Goal: Task Accomplishment & Management: Manage account settings

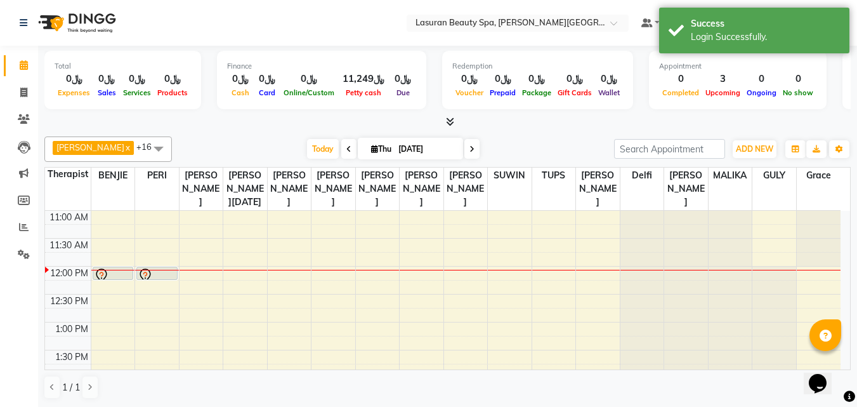
click at [168, 282] on div at bounding box center [157, 279] width 40 height 5
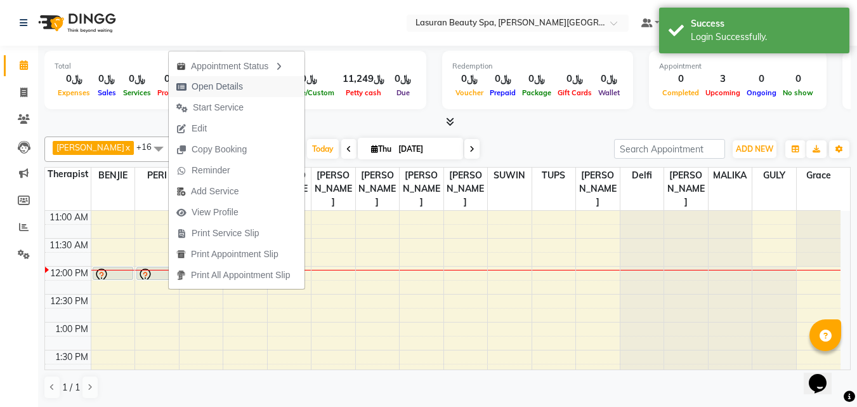
click at [246, 88] on span "Open Details" at bounding box center [210, 86] width 82 height 21
select select "7"
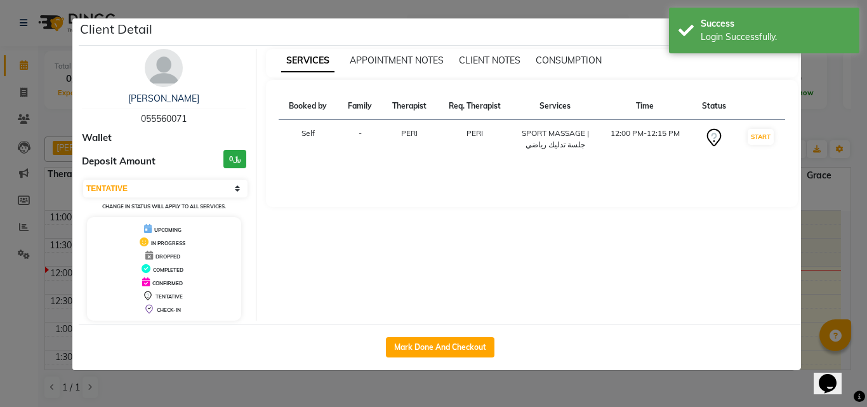
click at [821, 211] on ngb-modal-window "Client Detail Alaa Farahat 055560071 Wallet Deposit Amount ﷼0 Select IN SERVICE…" at bounding box center [433, 203] width 867 height 407
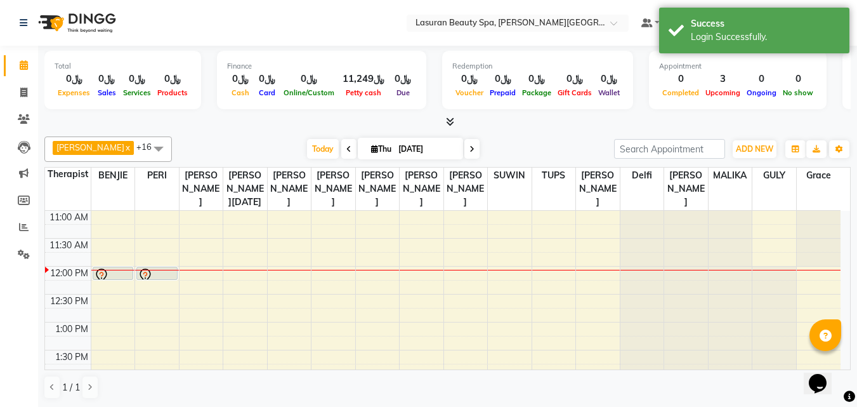
click at [122, 283] on div at bounding box center [113, 275] width 39 height 15
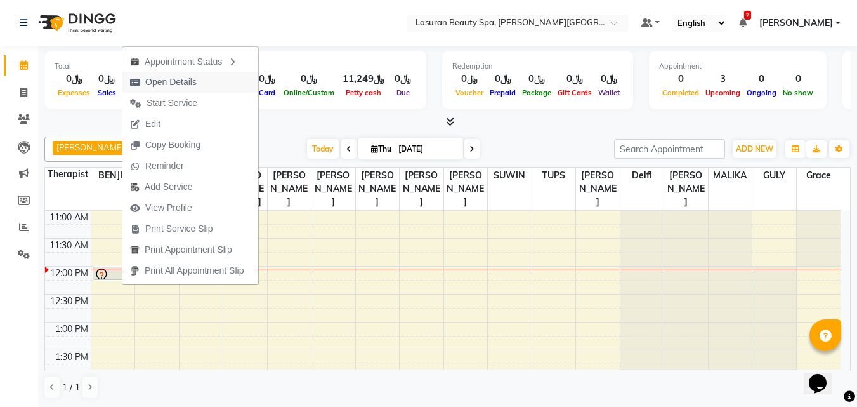
click at [145, 81] on span "Open Details" at bounding box center [163, 82] width 82 height 21
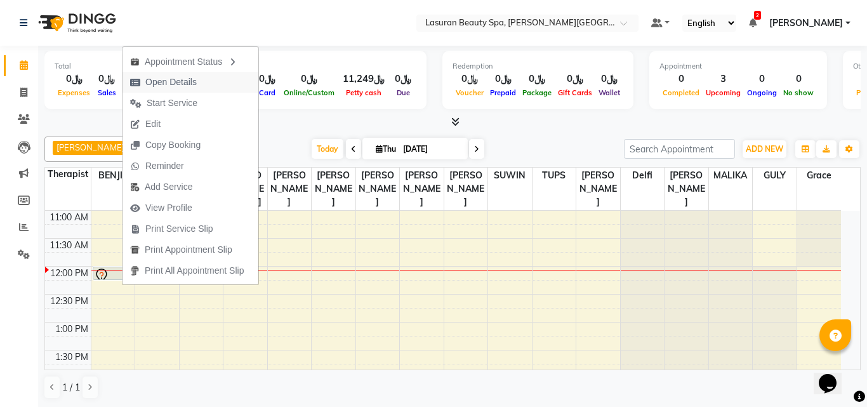
select select "7"
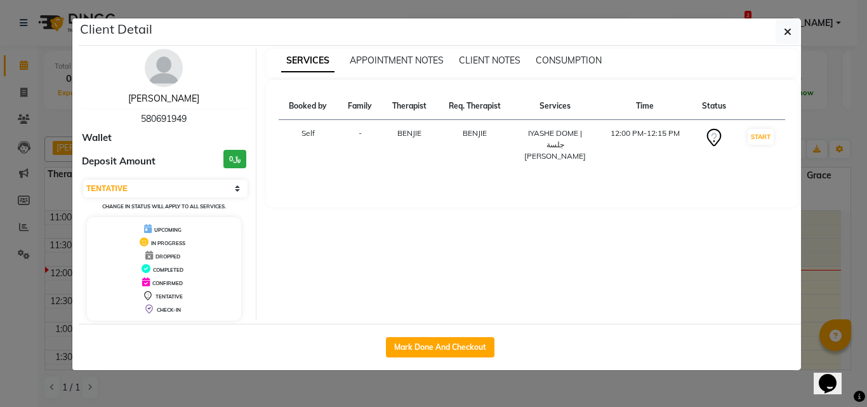
click at [162, 98] on link "Abdulrahman Rustom" at bounding box center [163, 98] width 71 height 11
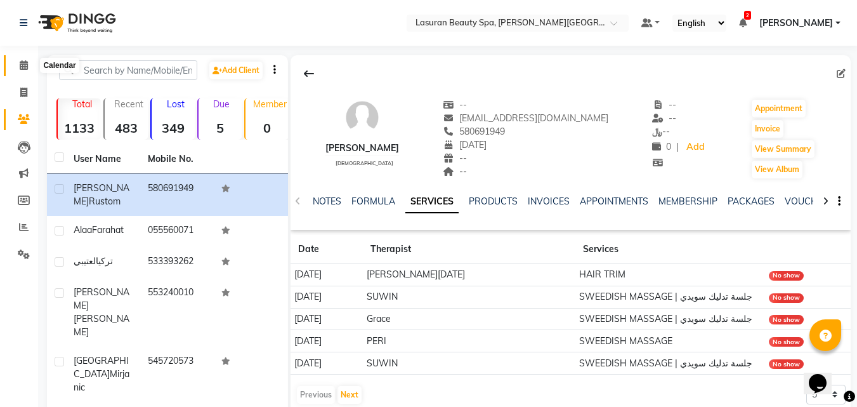
click at [32, 62] on span at bounding box center [24, 65] width 22 height 15
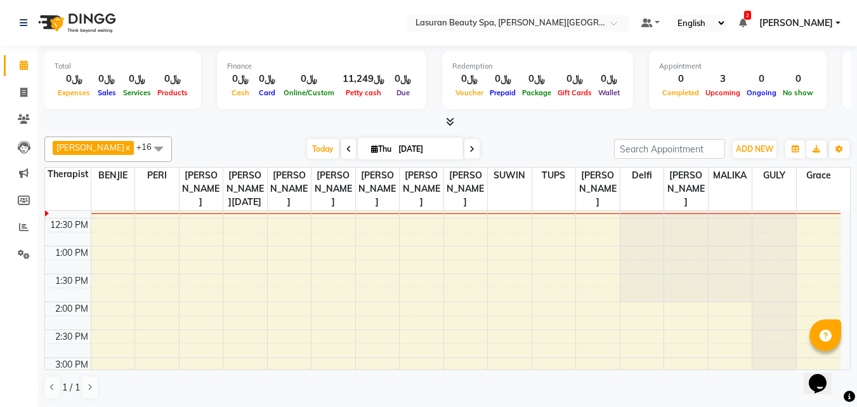
scroll to position [127, 0]
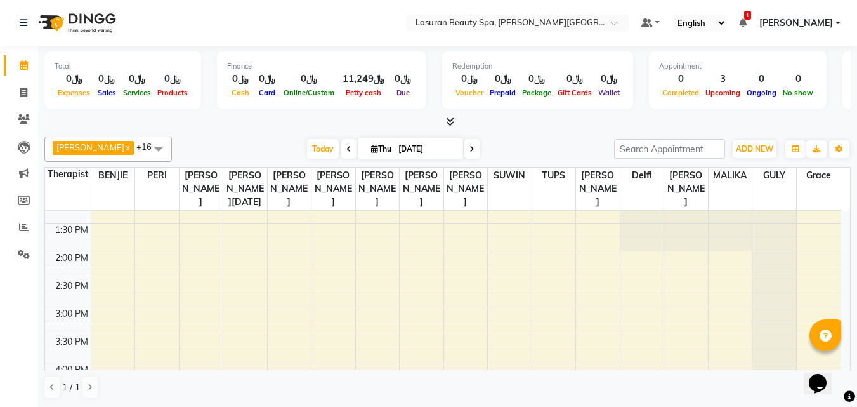
click at [311, 159] on div "Ahmed Kouraichy x BENJIE x Chaima BLHAMIDIYA x Delfi x Grace x GULY x Hiba Rama…" at bounding box center [447, 148] width 806 height 25
click at [312, 154] on span "Today" at bounding box center [323, 149] width 32 height 20
click at [737, 154] on button "ADD NEW Toggle Dropdown" at bounding box center [755, 149] width 44 height 18
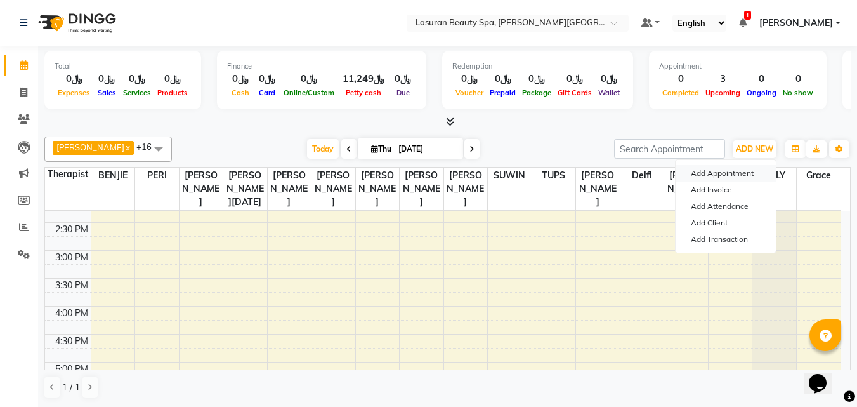
click at [727, 171] on button "Add Appointment" at bounding box center [726, 173] width 100 height 16
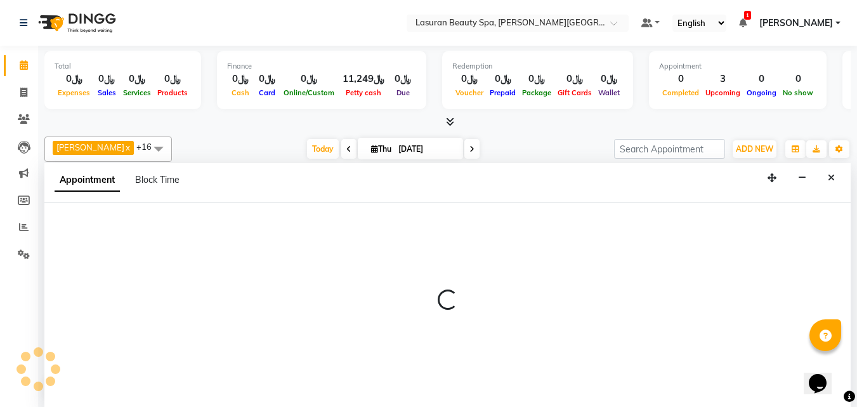
scroll to position [1, 0]
select select "tentative"
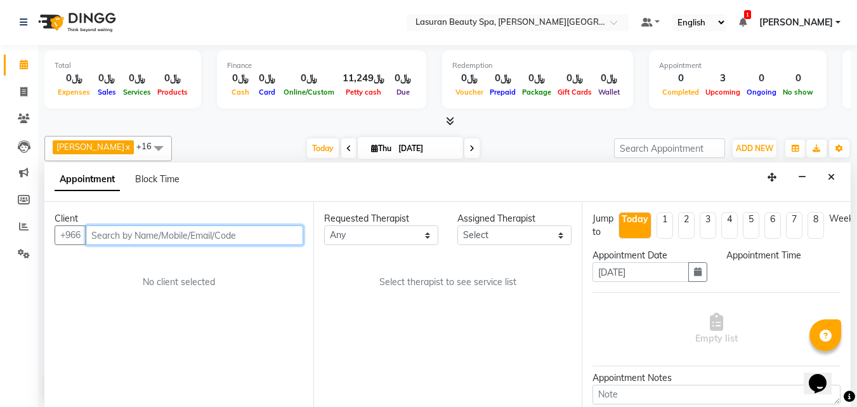
select select "720"
click at [222, 240] on input "text" at bounding box center [195, 235] width 218 height 20
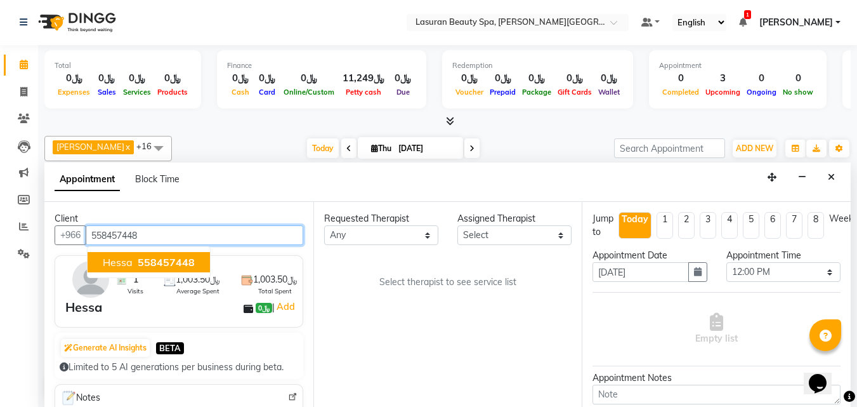
click at [161, 260] on span "558457448" at bounding box center [166, 262] width 57 height 13
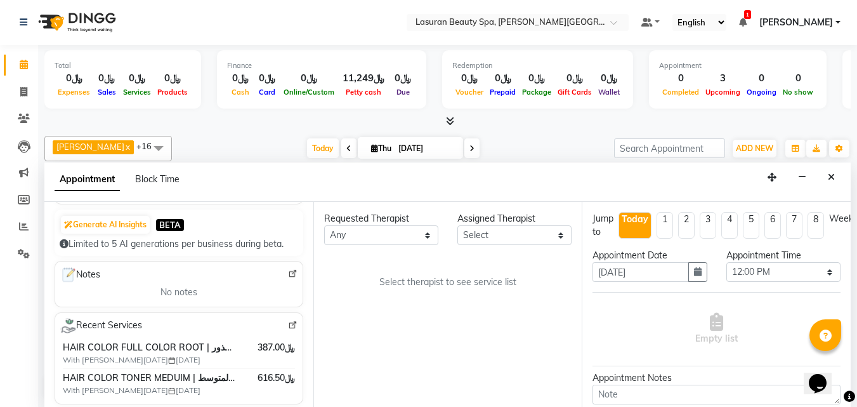
scroll to position [138, 0]
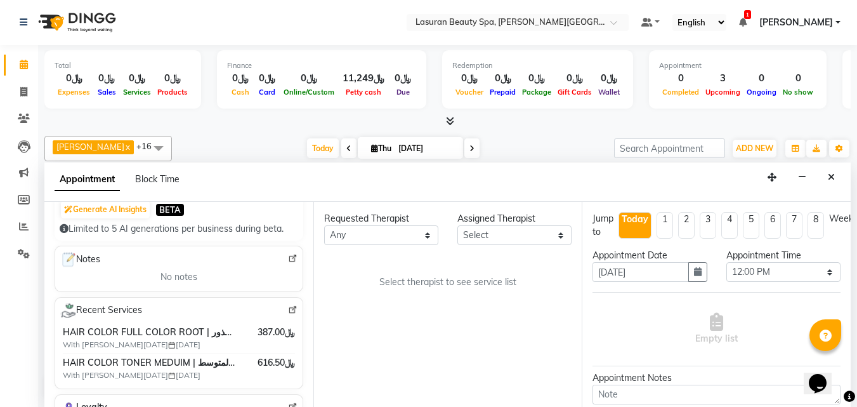
type input "558457448"
click at [406, 242] on select "Any [PERSON_NAME] [PERSON_NAME] [PERSON_NAME] ELMA LAGRIMAS [PERSON_NAME] HACER…" at bounding box center [381, 235] width 114 height 20
select select "54626"
click at [324, 225] on select "Any [PERSON_NAME] [PERSON_NAME] [PERSON_NAME] ELMA LAGRIMAS [PERSON_NAME] HACER…" at bounding box center [381, 235] width 114 height 20
select select "54626"
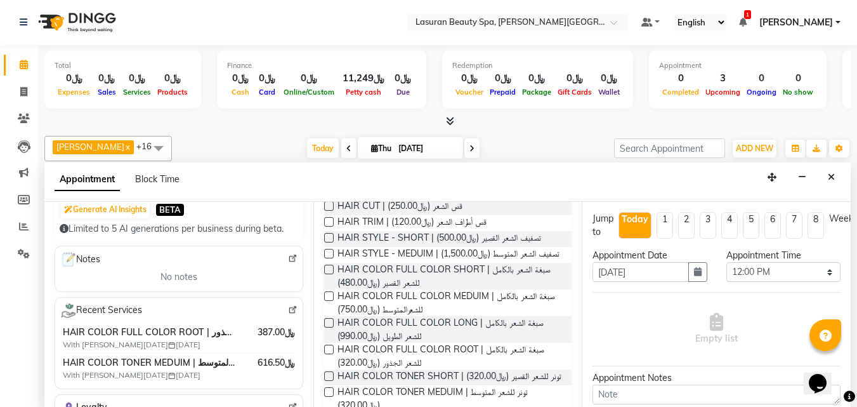
scroll to position [208, 0]
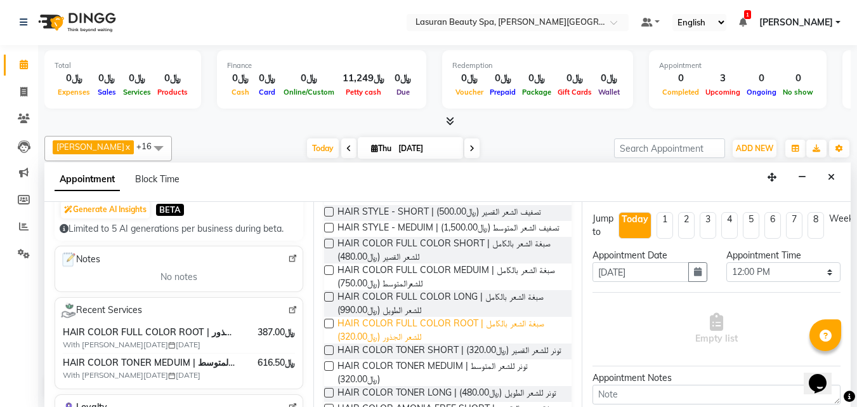
click at [474, 343] on span "HAIR COLOR FULL COLOR ROOT | صبغة الشعر بالكامل للشعر الجذور (﷼320.00)" at bounding box center [450, 330] width 225 height 27
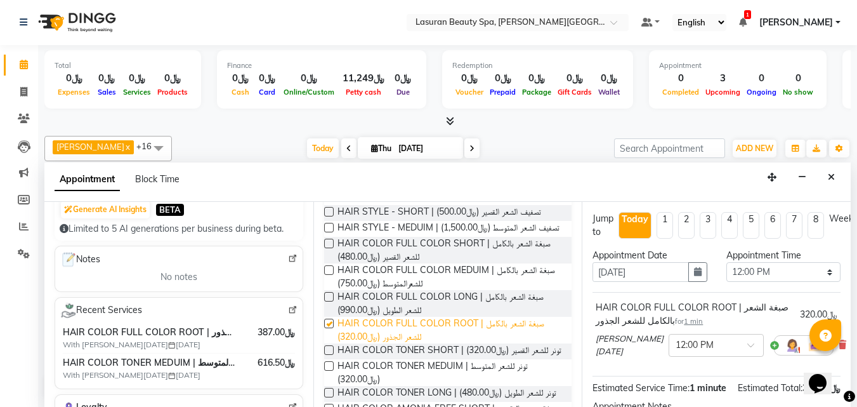
checkbox input "false"
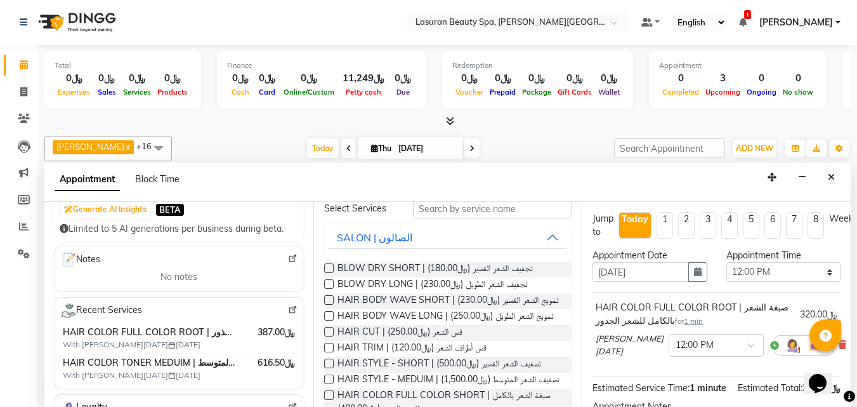
scroll to position [45, 0]
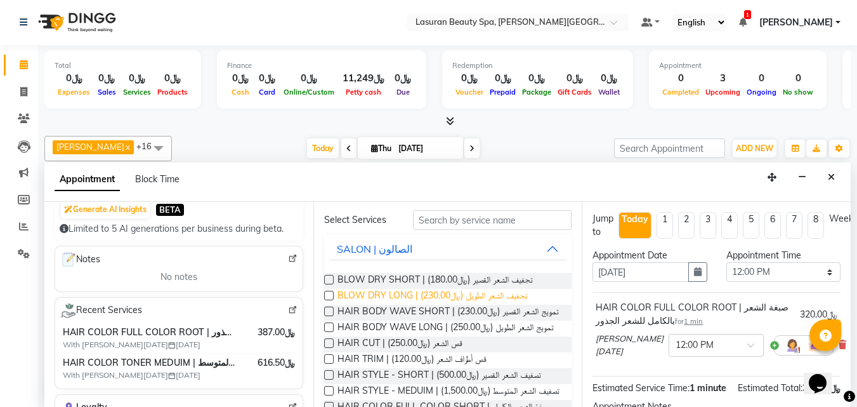
click at [462, 301] on span "BLOW DRY LONG | تجفيف الشعر الطويل (﷼230.00)" at bounding box center [433, 297] width 190 height 16
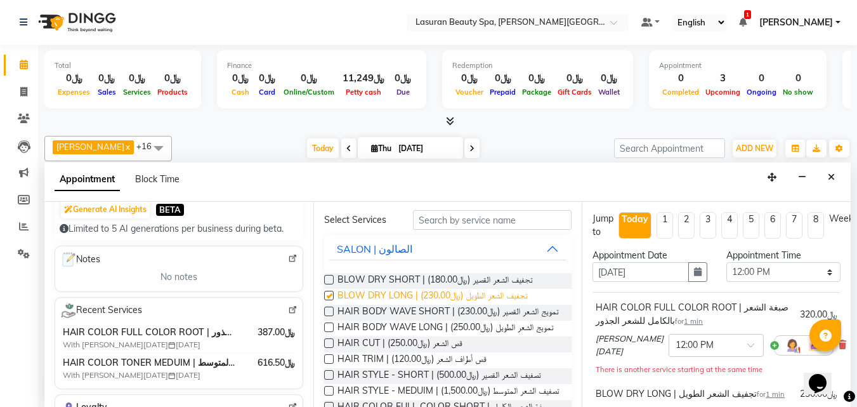
checkbox input "false"
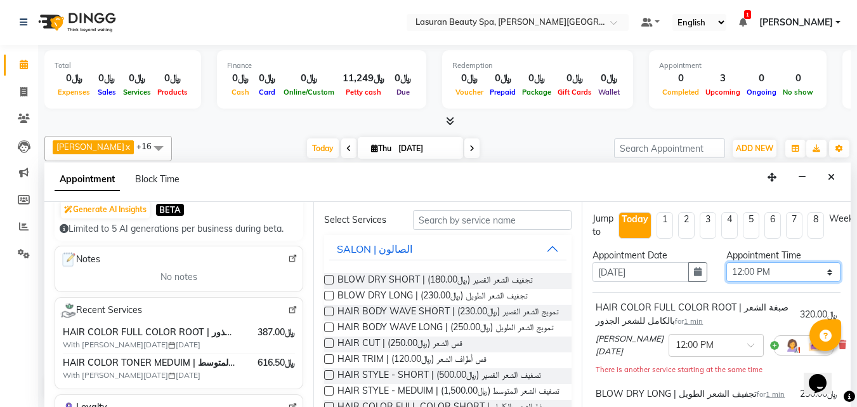
click at [776, 273] on select "Select 12:00 PM 12:15 PM 12:30 PM 12:45 PM 01:00 PM 01:15 PM 01:30 PM 01:45 PM …" at bounding box center [783, 272] width 114 height 20
select select "930"
click at [726, 262] on select "Select 12:00 PM 12:15 PM 12:30 PM 12:45 PM 01:00 PM 01:15 PM 01:30 PM 01:45 PM …" at bounding box center [783, 272] width 114 height 20
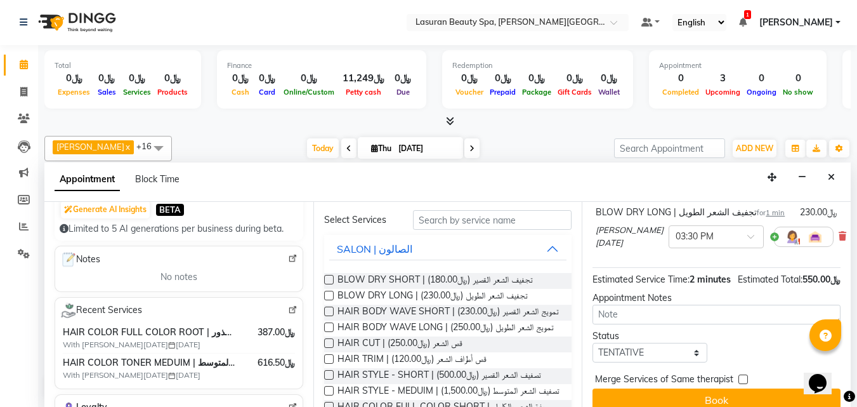
scroll to position [182, 0]
click at [644, 362] on select "Select TENTATIVE CONFIRM CHECK-IN UPCOMING" at bounding box center [650, 352] width 114 height 20
select select "confirm booking"
click at [593, 355] on select "Select TENTATIVE CONFIRM CHECK-IN UPCOMING" at bounding box center [650, 352] width 114 height 20
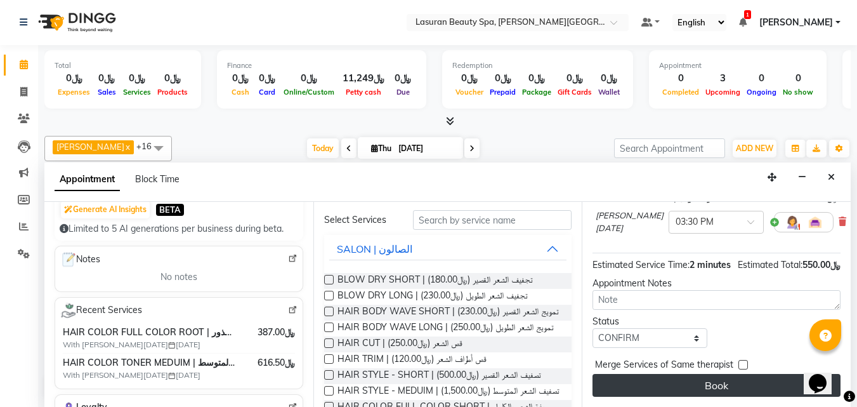
click at [682, 378] on button "Book" at bounding box center [717, 385] width 248 height 23
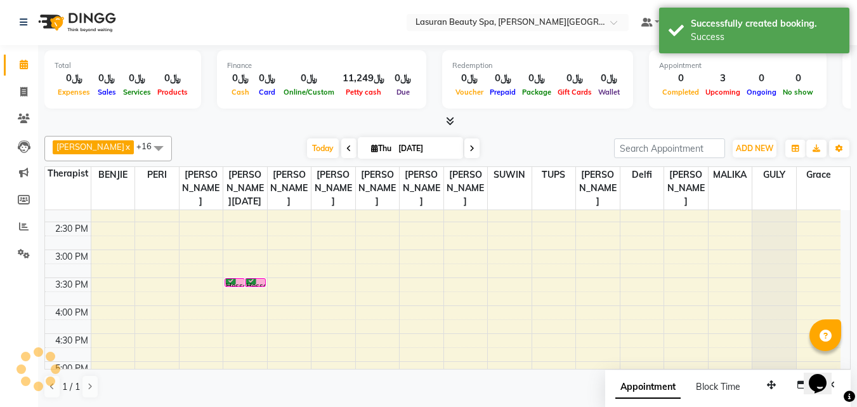
scroll to position [0, 0]
click at [258, 287] on div "Hessa, TK04, 03:30 PM-03:31 PM, HAIR COLOR FULL COLOR ROOT | صبغة الشعر بالكامل…" at bounding box center [255, 283] width 19 height 8
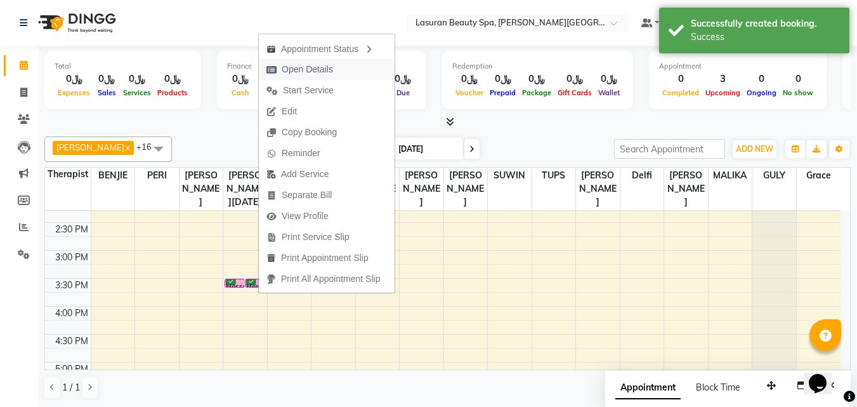
click at [298, 74] on span "Open Details" at bounding box center [307, 69] width 51 height 13
select select "6"
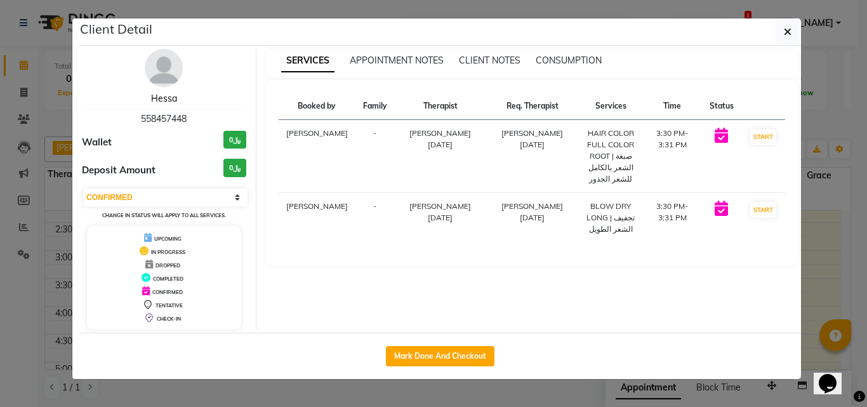
click at [163, 101] on link "Hessa" at bounding box center [164, 98] width 26 height 11
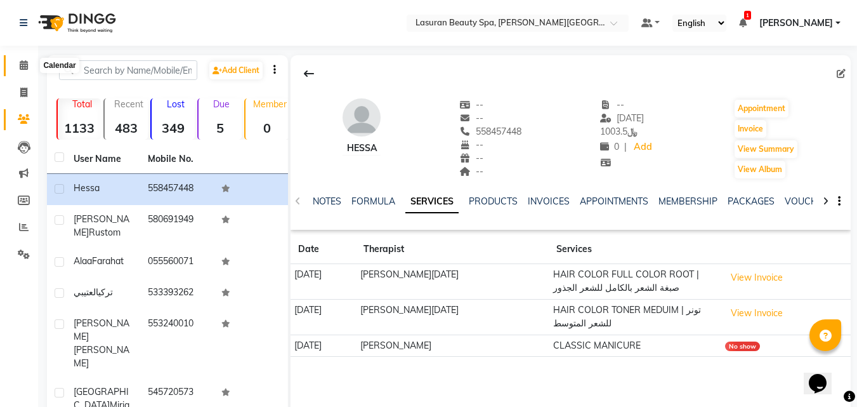
click at [13, 67] on span at bounding box center [24, 65] width 22 height 15
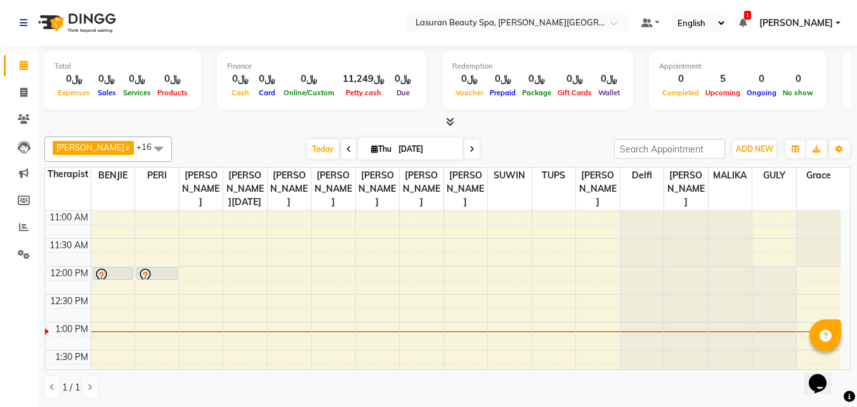
click at [739, 23] on icon at bounding box center [743, 22] width 8 height 9
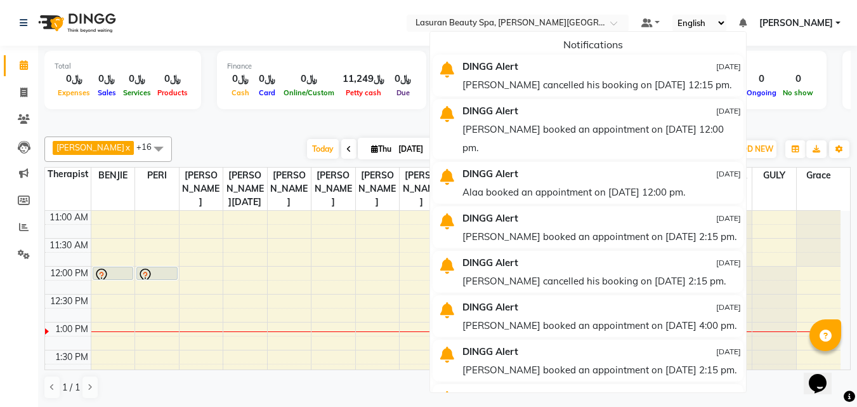
click at [739, 23] on icon at bounding box center [743, 22] width 8 height 9
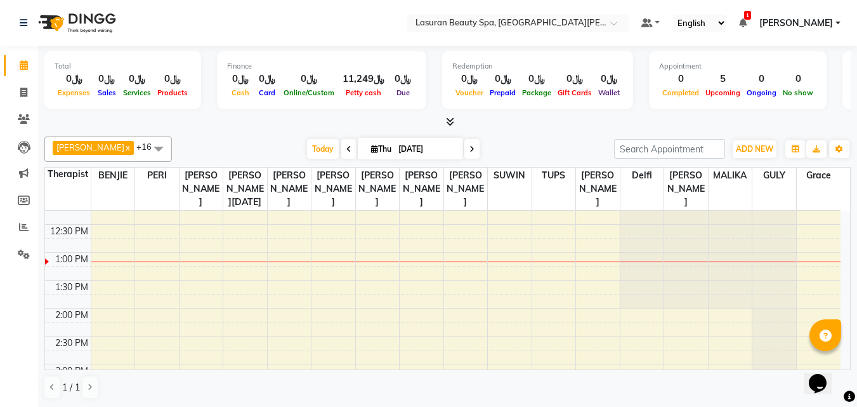
scroll to position [63, 0]
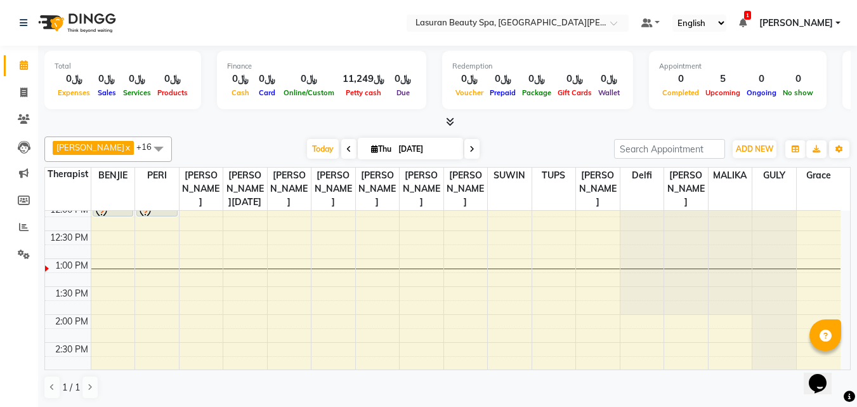
click at [445, 122] on span at bounding box center [447, 121] width 13 height 13
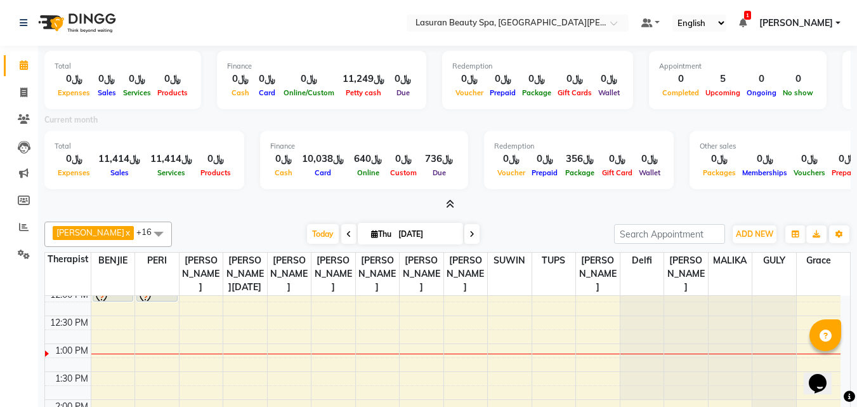
click at [449, 207] on icon at bounding box center [450, 204] width 8 height 10
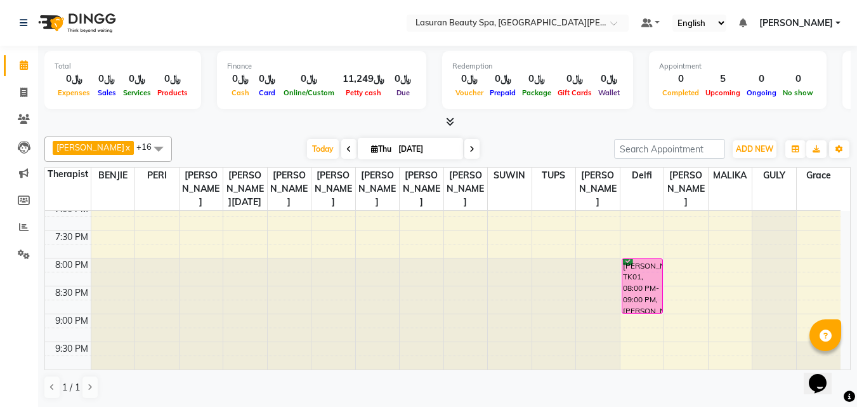
scroll to position [468, 0]
click at [653, 291] on div "[PERSON_NAME], TK01, 08:00 PM-09:00 PM, [PERSON_NAME] | جلسة تدليك [PERSON_NAME]" at bounding box center [642, 286] width 40 height 54
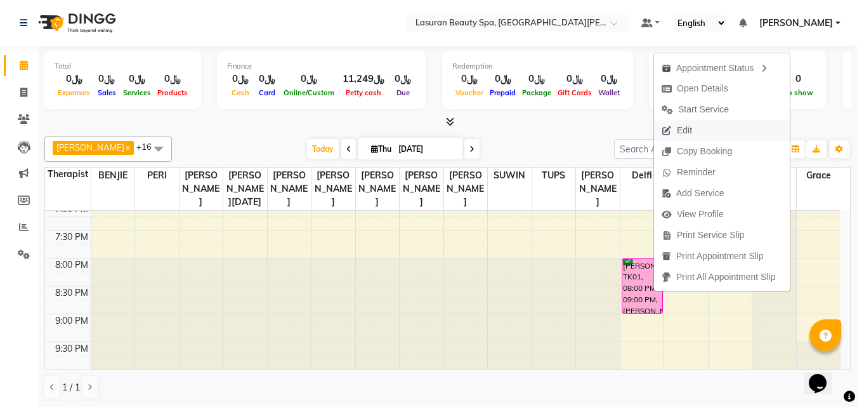
click at [693, 136] on span "Edit" at bounding box center [677, 130] width 46 height 21
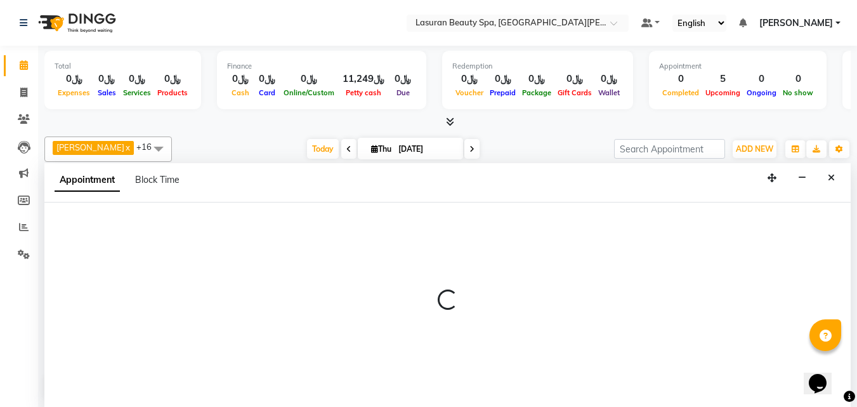
scroll to position [1, 0]
select select "confirm booking"
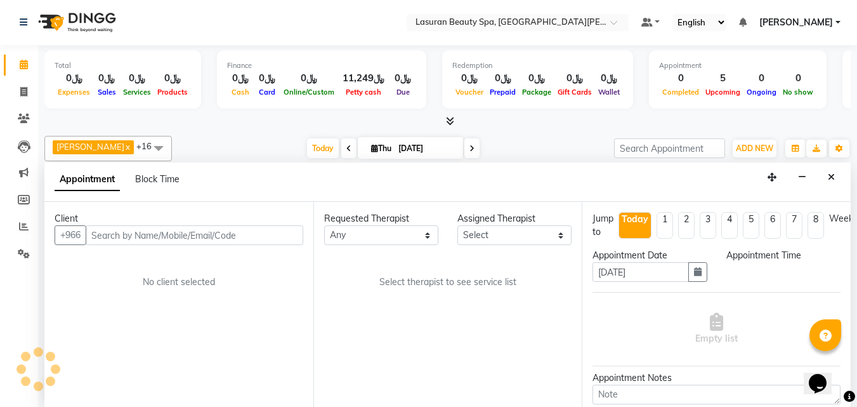
scroll to position [112, 0]
select select "1200"
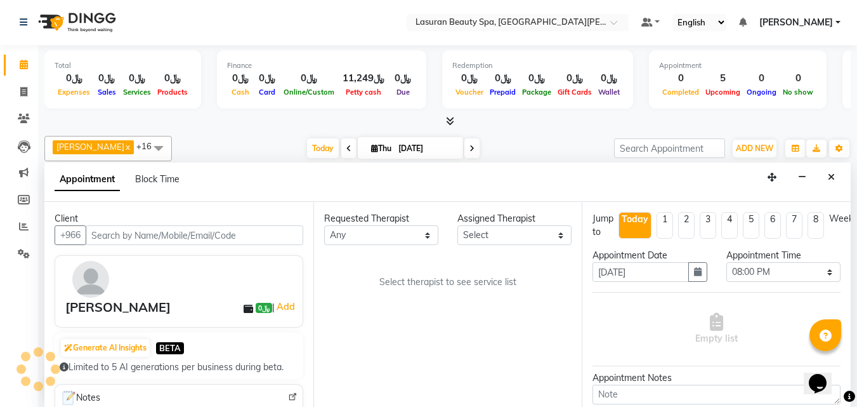
select select "66975"
select select "4097"
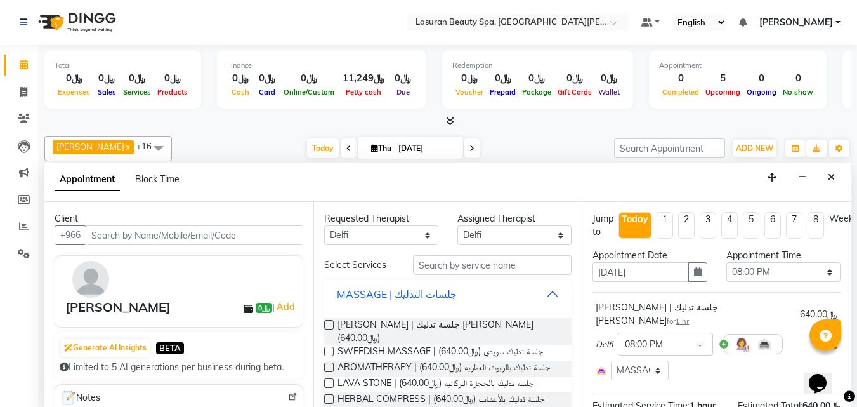
click at [375, 294] on div "MASSAGE | جلسات التدليك" at bounding box center [397, 293] width 120 height 15
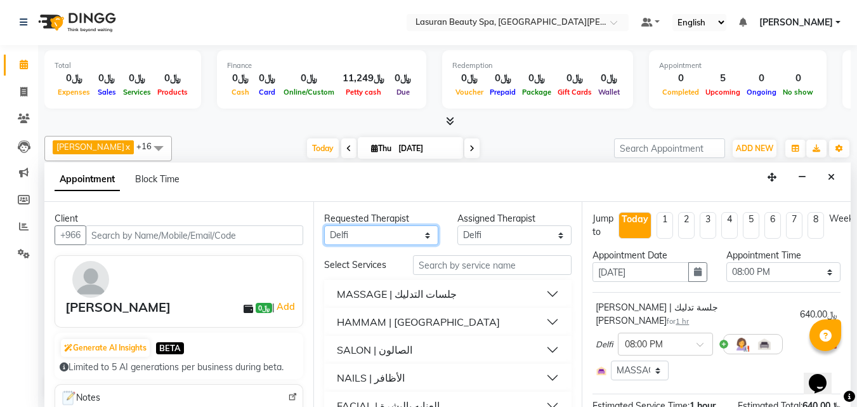
click at [363, 237] on select "Any [PERSON_NAME] [PERSON_NAME] [PERSON_NAME] ELMA LAGRIMAS [PERSON_NAME] HACER…" at bounding box center [381, 235] width 114 height 20
select select "54634"
click at [324, 225] on select "Any [PERSON_NAME] [PERSON_NAME] [PERSON_NAME] ELMA LAGRIMAS [PERSON_NAME] HACER…" at bounding box center [381, 235] width 114 height 20
select select "54634"
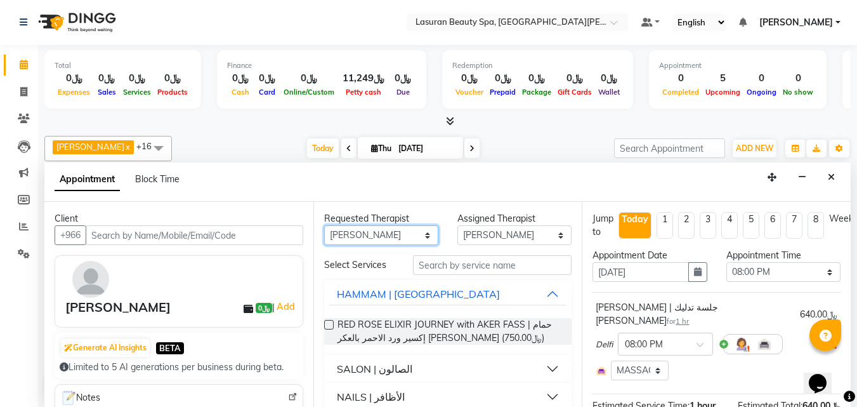
click at [374, 229] on select "Any [PERSON_NAME] [PERSON_NAME] [PERSON_NAME] ELMA LAGRIMAS [PERSON_NAME] HACER…" at bounding box center [381, 235] width 114 height 20
select select "54651"
click at [324, 225] on select "Any [PERSON_NAME] [PERSON_NAME] [PERSON_NAME] ELMA LAGRIMAS [PERSON_NAME] HACER…" at bounding box center [381, 235] width 114 height 20
select select "54651"
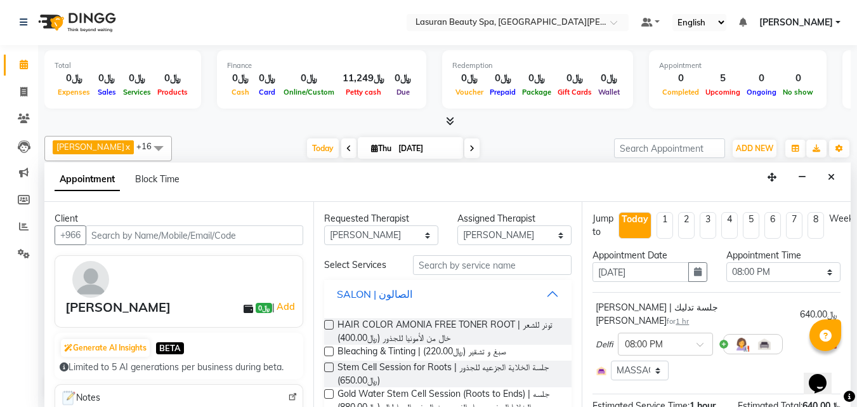
click at [372, 297] on div "SALON | الصالون" at bounding box center [374, 293] width 75 height 15
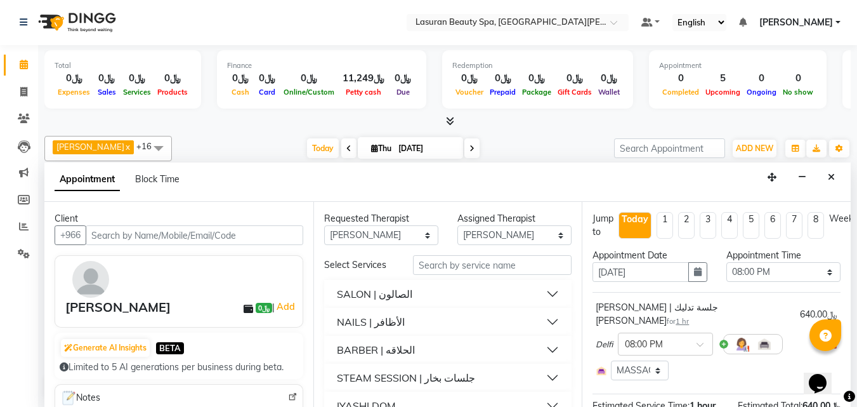
click at [379, 322] on div "NAILS | الأظافر" at bounding box center [371, 321] width 68 height 15
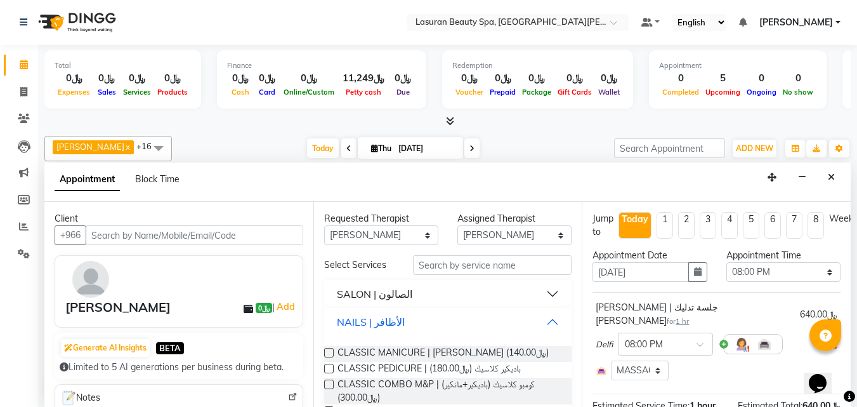
scroll to position [63, 0]
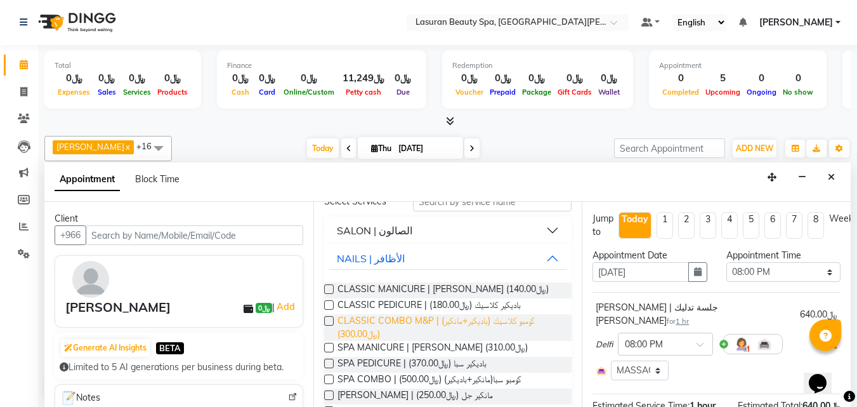
click at [380, 322] on span "CLASSIC COMBO M&P | كومبو كلاسيك (باديكير+مانكير) (﷼300.00)" at bounding box center [450, 327] width 225 height 27
checkbox input "false"
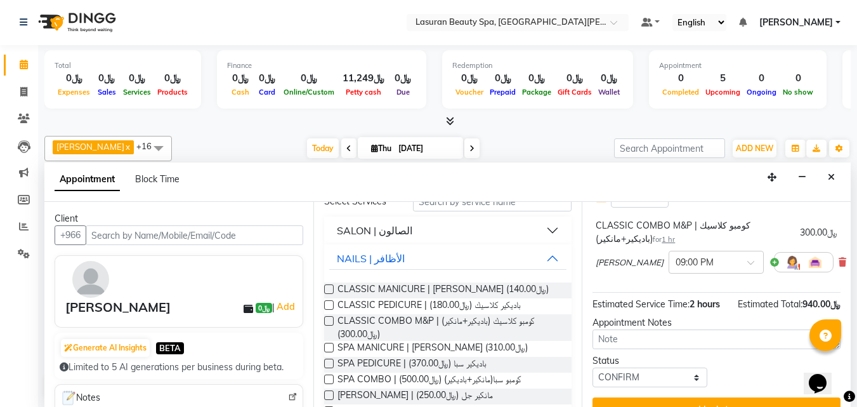
scroll to position [190, 0]
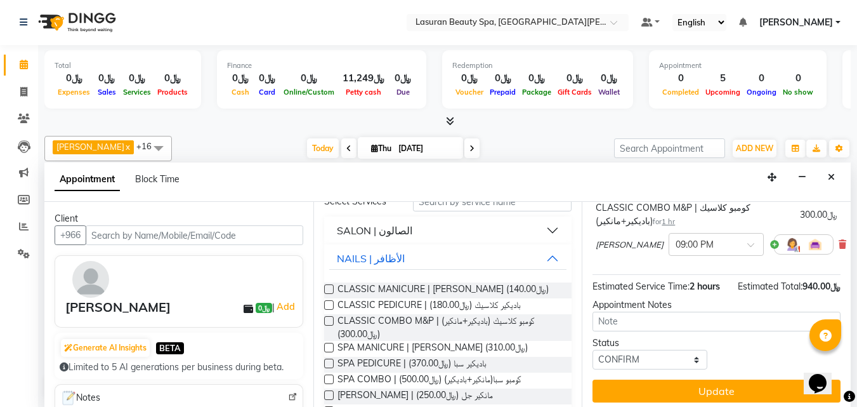
click at [657, 381] on button "Update" at bounding box center [717, 390] width 248 height 23
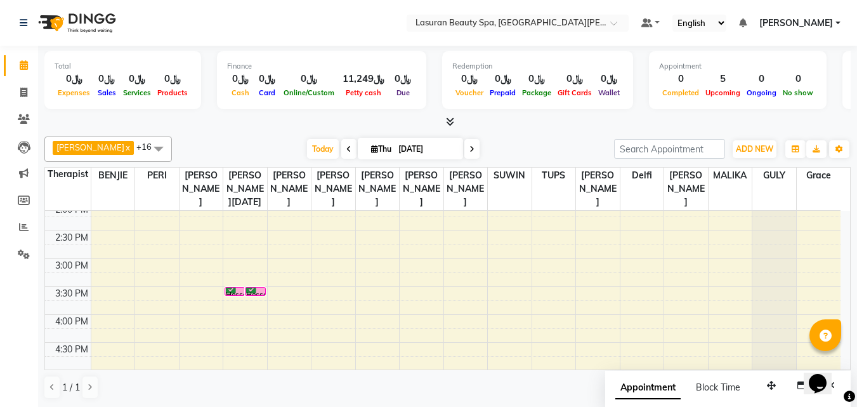
scroll to position [176, 0]
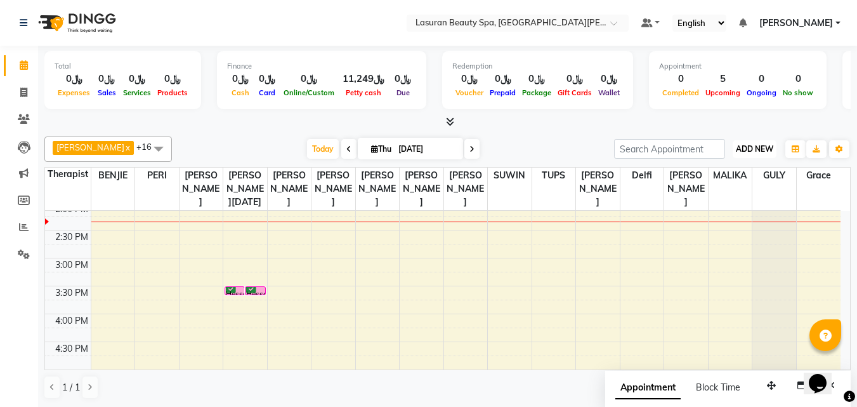
click at [754, 148] on span "ADD NEW" at bounding box center [754, 149] width 37 height 10
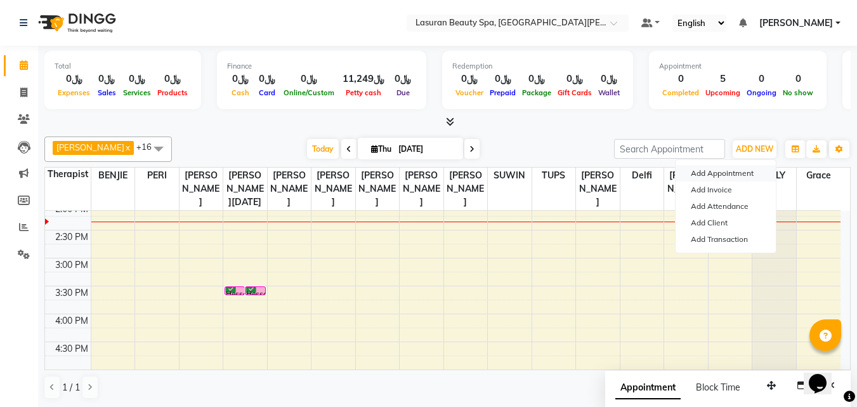
click at [744, 169] on button "Add Appointment" at bounding box center [726, 173] width 100 height 16
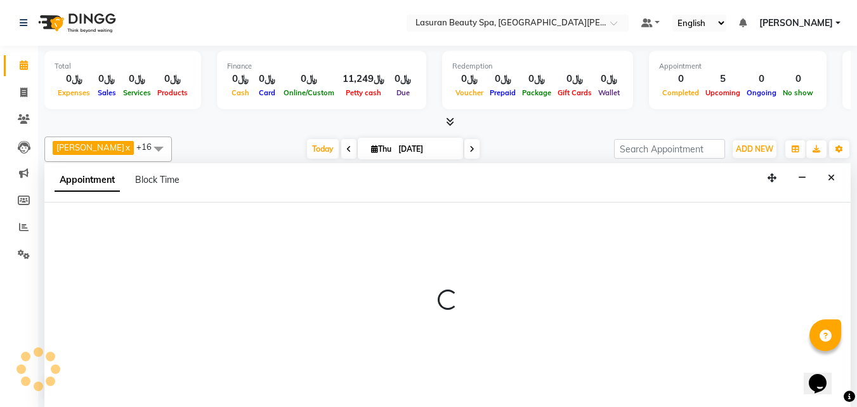
scroll to position [1, 0]
select select "tentative"
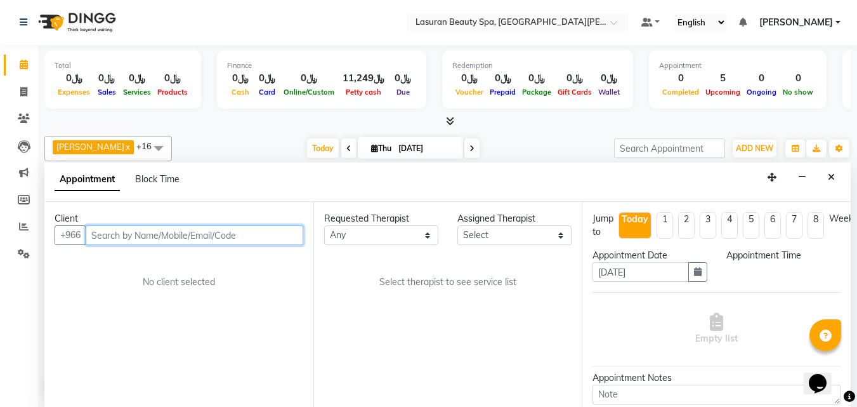
select select "720"
paste input "555292644"
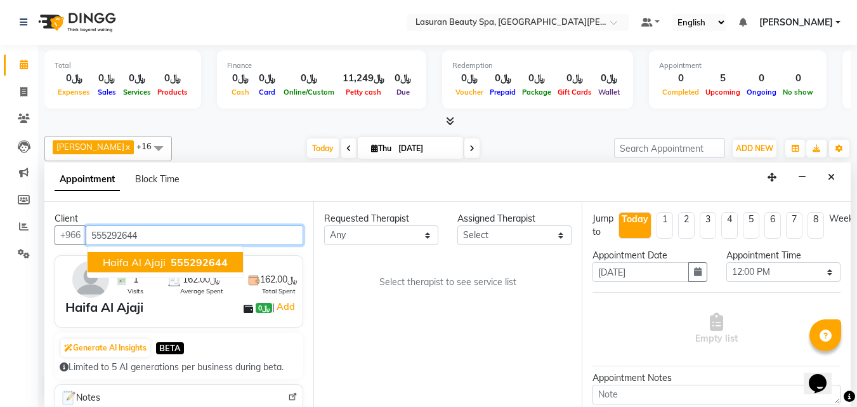
click at [187, 263] on span "555292644" at bounding box center [199, 262] width 57 height 13
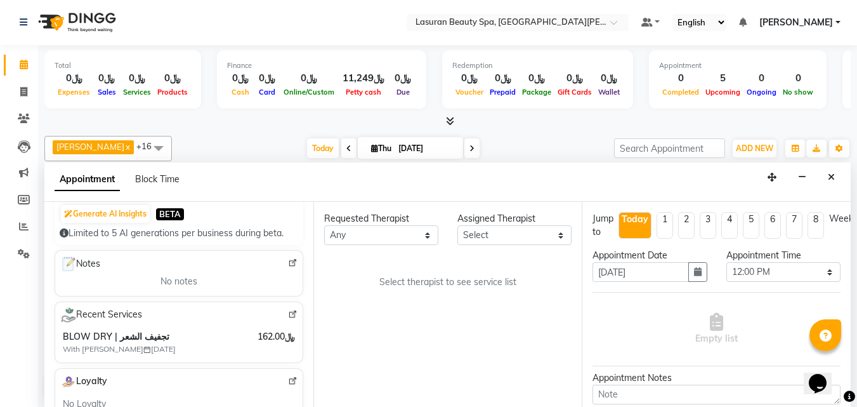
scroll to position [127, 0]
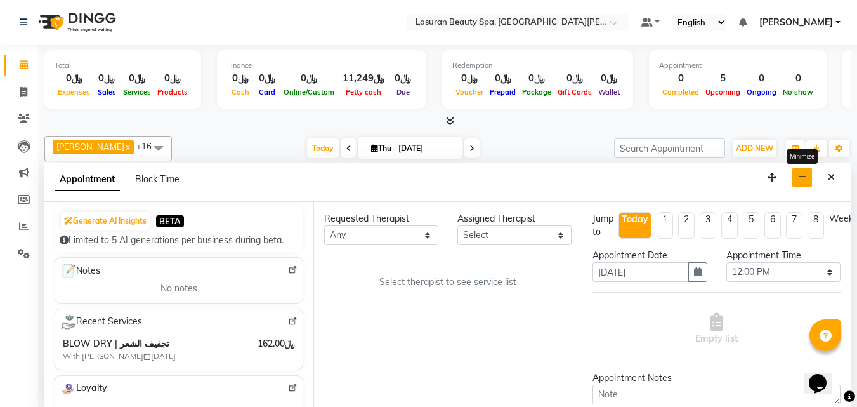
type input "555292644"
click at [796, 179] on button "button" at bounding box center [802, 177] width 20 height 20
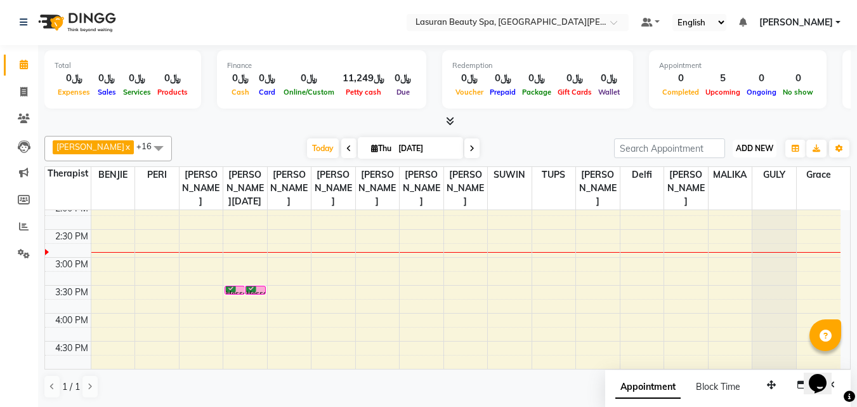
click at [745, 156] on button "ADD NEW Toggle Dropdown" at bounding box center [755, 149] width 44 height 18
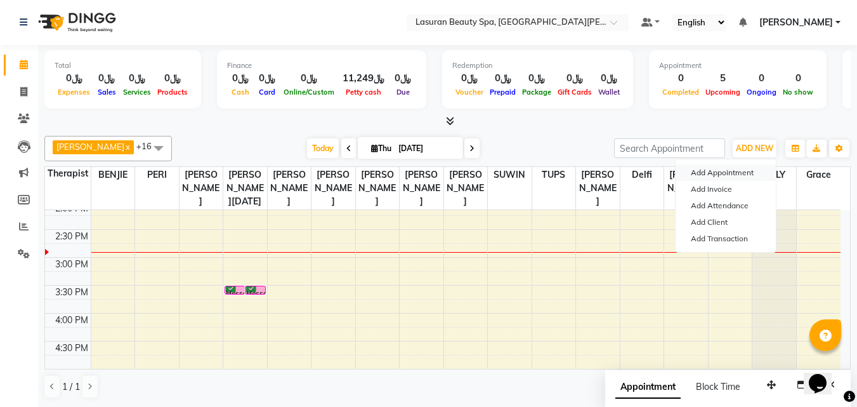
click at [728, 172] on button "Add Appointment" at bounding box center [726, 172] width 100 height 16
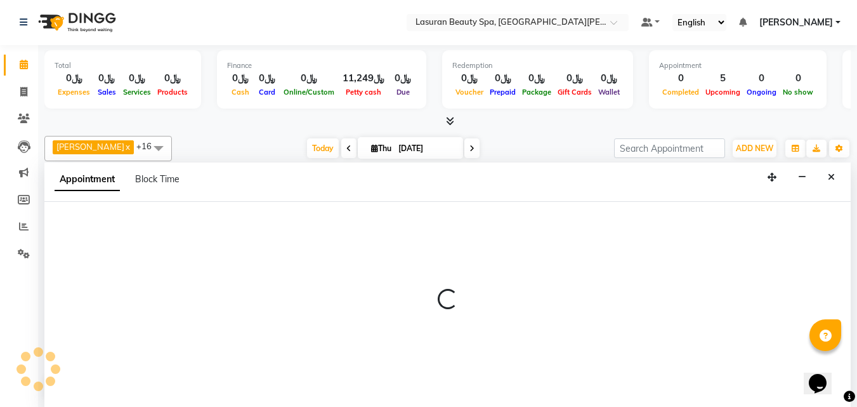
select select "tentative"
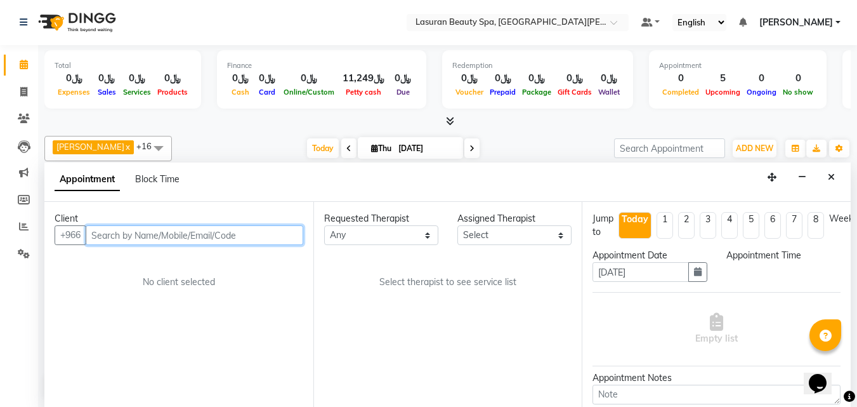
select select "720"
paste input "531401666"
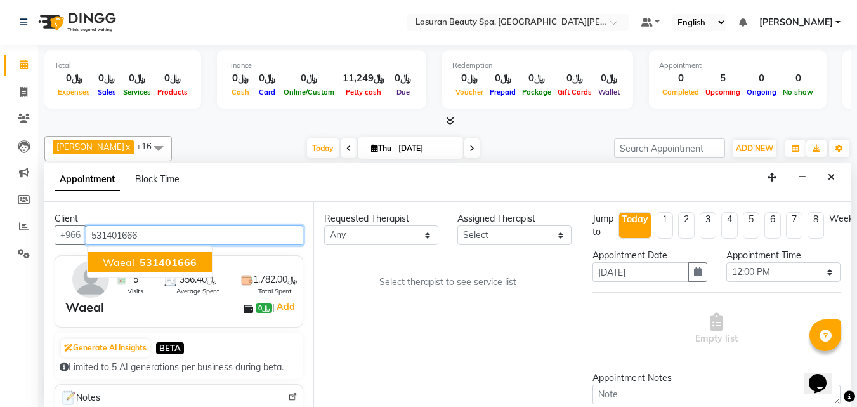
click at [167, 266] on span "531401666" at bounding box center [168, 262] width 57 height 13
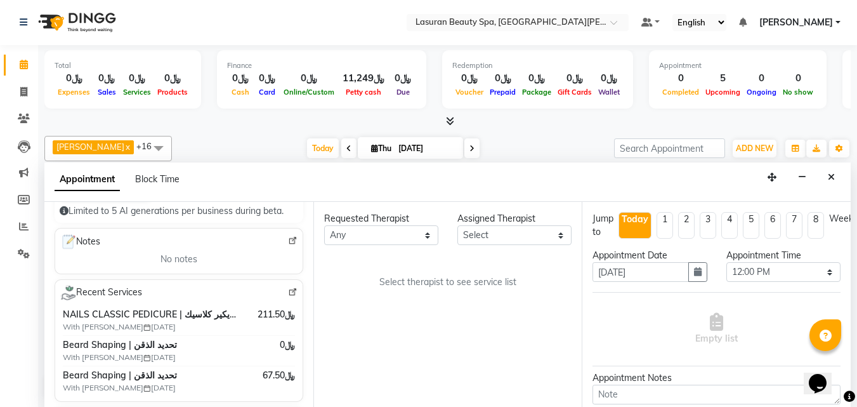
scroll to position [190, 0]
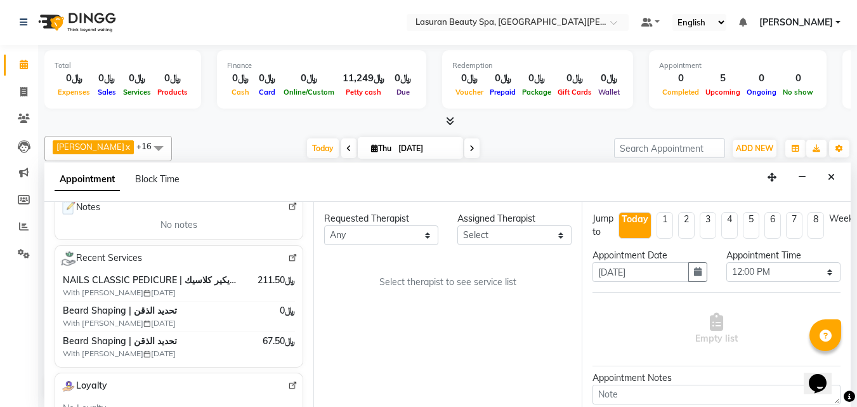
type input "531401666"
click at [339, 242] on select "Any [PERSON_NAME] [PERSON_NAME] [PERSON_NAME] ELMA LAGRIMAS [PERSON_NAME] HACER…" at bounding box center [381, 235] width 114 height 20
select select "67125"
click at [324, 225] on select "Any [PERSON_NAME] [PERSON_NAME] [PERSON_NAME] ELMA LAGRIMAS [PERSON_NAME] HACER…" at bounding box center [381, 235] width 114 height 20
select select "67125"
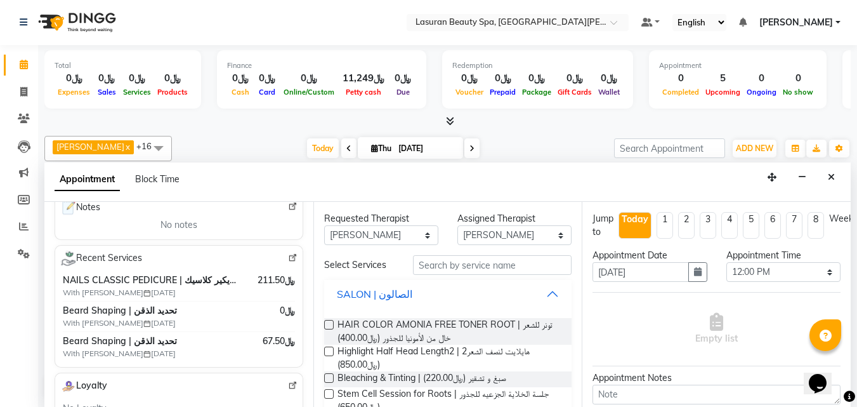
click at [393, 305] on button "SALON | الصالون" at bounding box center [448, 293] width 238 height 23
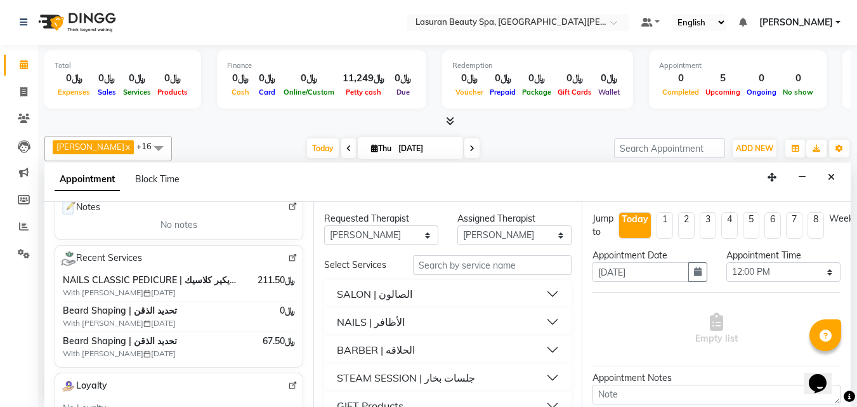
click at [375, 344] on div "BARBER | الحلاقه" at bounding box center [376, 349] width 78 height 15
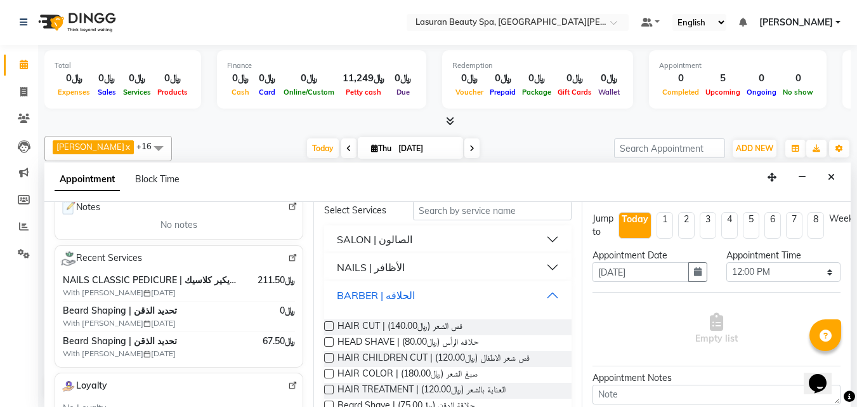
scroll to position [63, 0]
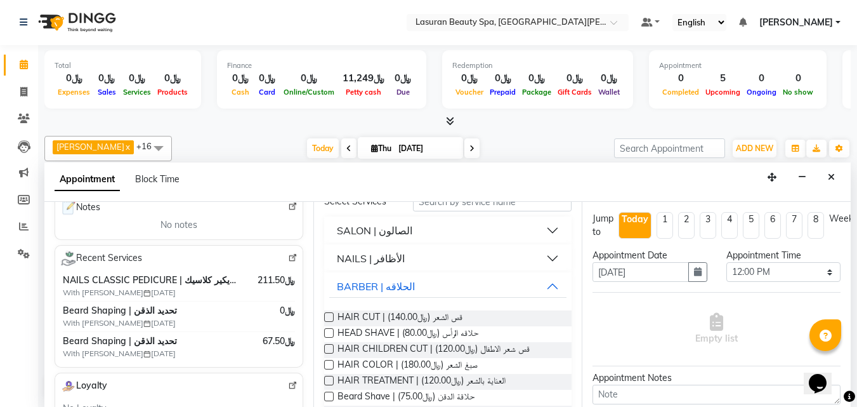
drag, startPoint x: 397, startPoint y: 322, endPoint x: 508, endPoint y: 301, distance: 113.6
click at [397, 321] on span "HAIR CUT | قص الشعر (﷼140.00)" at bounding box center [400, 318] width 125 height 16
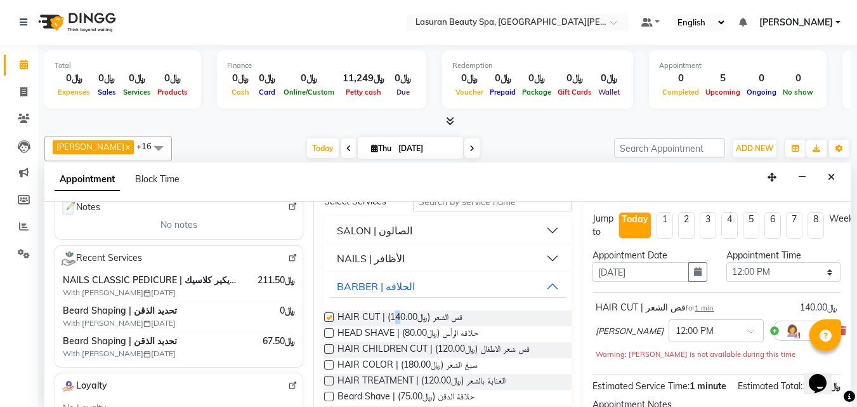
checkbox input "false"
click at [747, 277] on select "Select 12:00 PM 12:15 PM 12:30 PM 12:45 PM 01:00 PM 01:15 PM 01:30 PM 01:45 PM …" at bounding box center [783, 272] width 114 height 20
select select "930"
click at [726, 262] on select "Select 12:00 PM 12:15 PM 12:30 PM 12:45 PM 01:00 PM 01:15 PM 01:30 PM 01:45 PM …" at bounding box center [783, 272] width 114 height 20
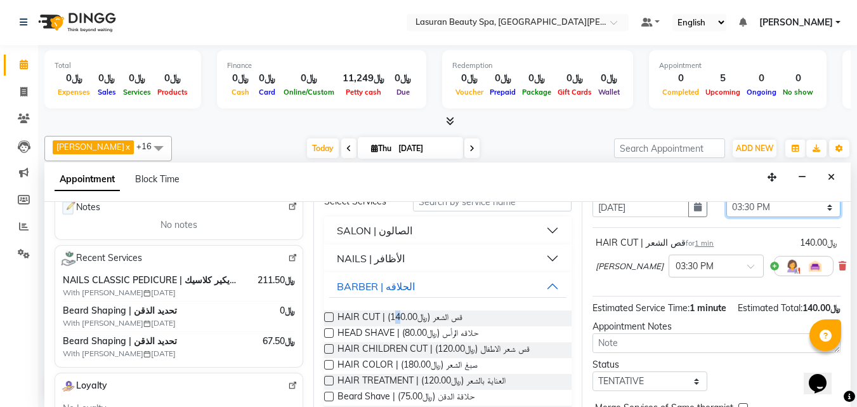
scroll to position [133, 0]
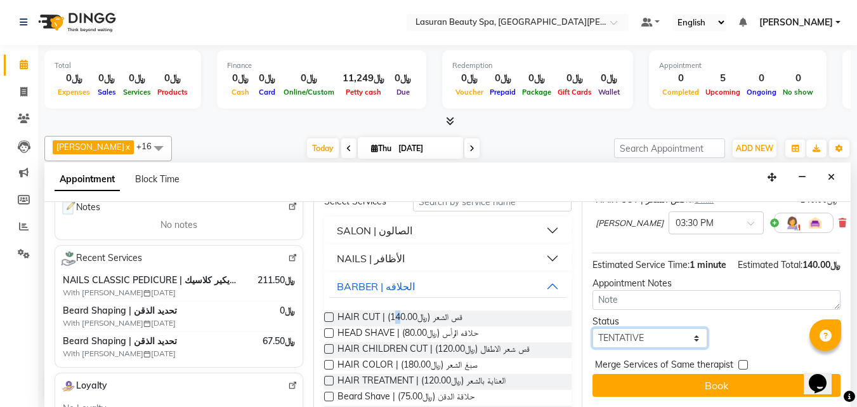
click at [616, 328] on select "Select TENTATIVE CONFIRM CHECK-IN UPCOMING" at bounding box center [650, 338] width 114 height 20
select select "confirm booking"
click at [593, 328] on select "Select TENTATIVE CONFIRM CHECK-IN UPCOMING" at bounding box center [650, 338] width 114 height 20
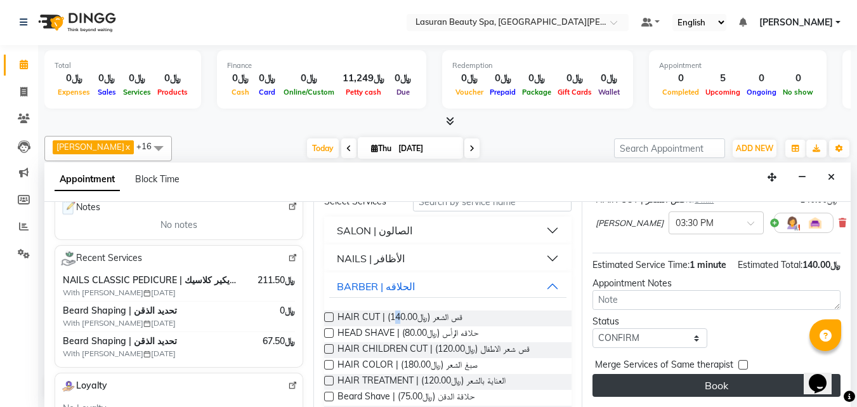
click at [642, 374] on button "Book" at bounding box center [717, 385] width 248 height 23
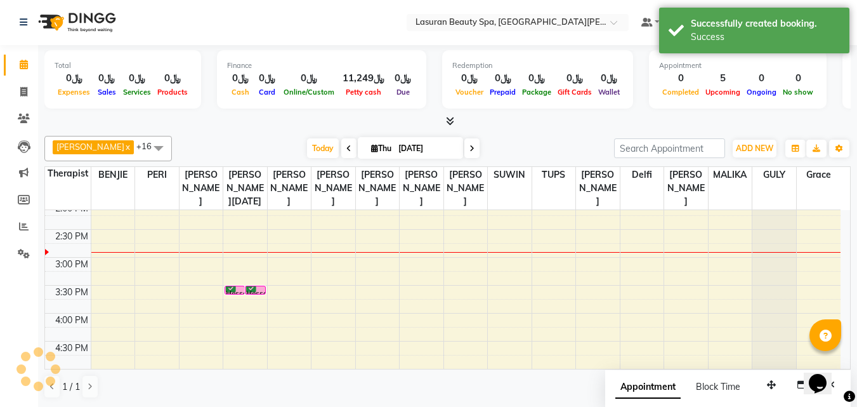
scroll to position [0, 0]
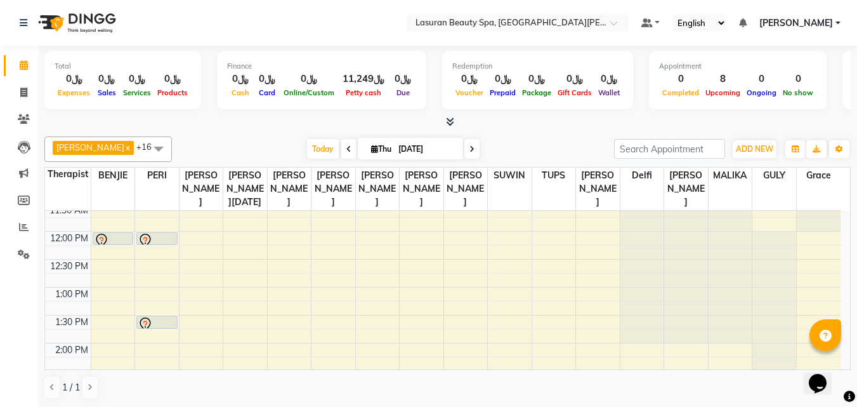
scroll to position [63, 0]
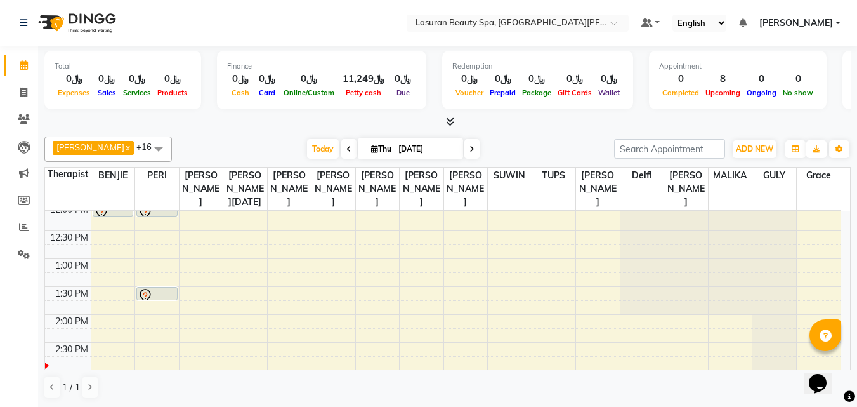
click at [146, 302] on icon at bounding box center [145, 295] width 15 height 15
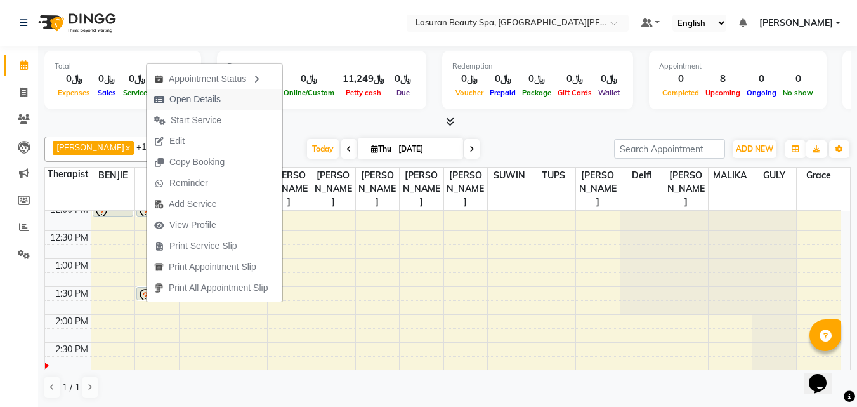
click at [177, 103] on span "Open Details" at bounding box center [194, 99] width 51 height 13
select select "7"
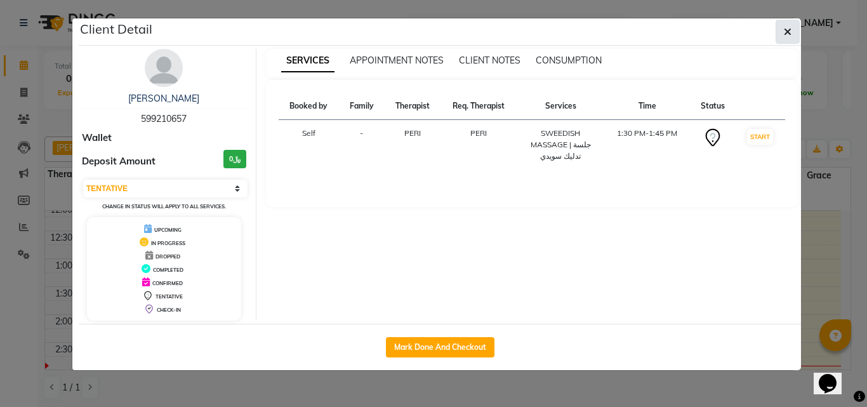
click at [787, 37] on span "button" at bounding box center [788, 31] width 8 height 13
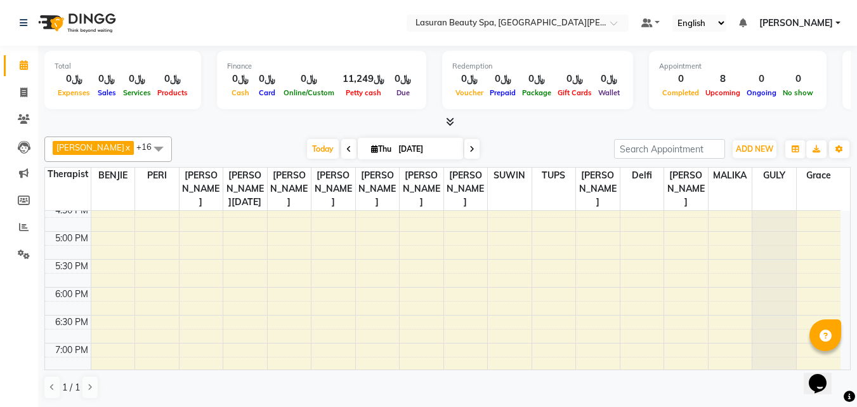
scroll to position [468, 0]
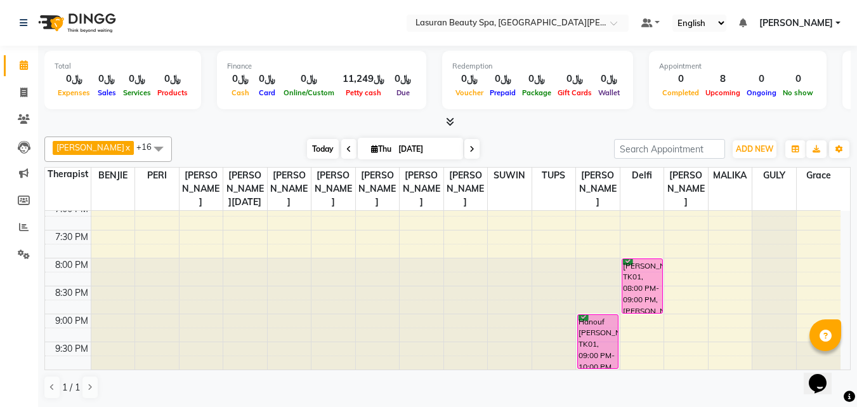
click at [307, 143] on span "Today" at bounding box center [323, 149] width 32 height 20
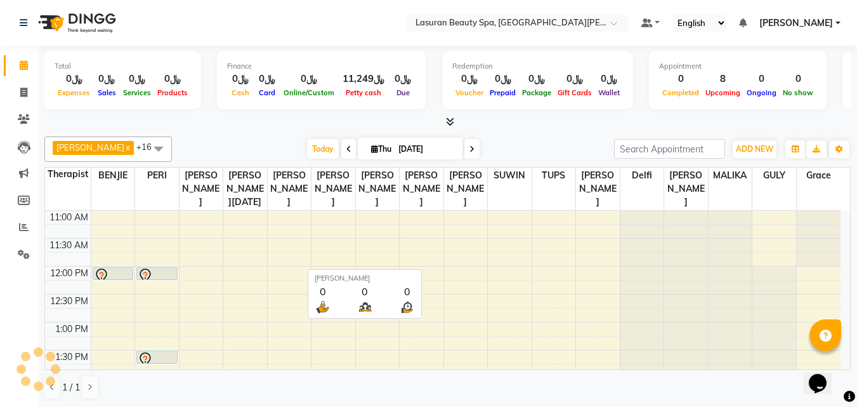
scroll to position [224, 0]
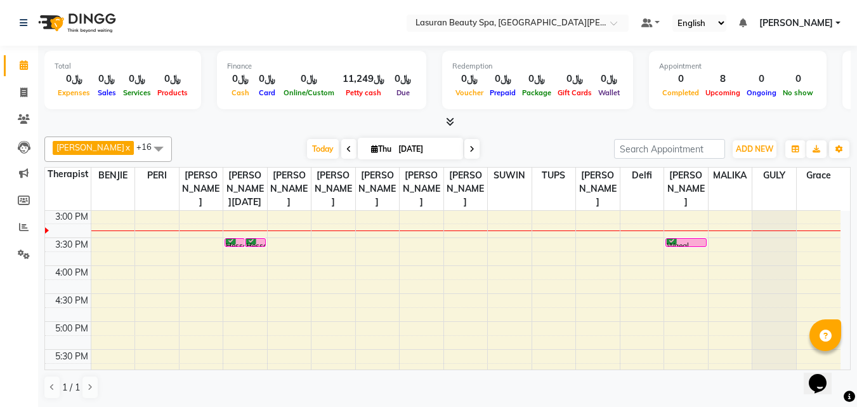
click at [679, 249] on div at bounding box center [686, 246] width 40 height 5
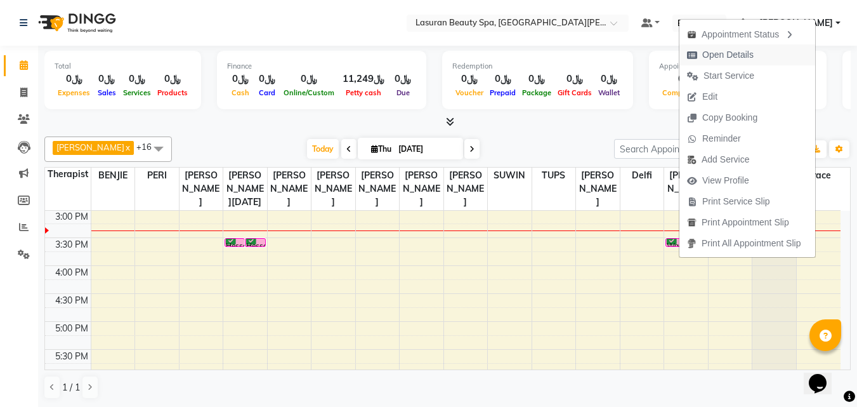
click at [708, 58] on span "Open Details" at bounding box center [727, 54] width 51 height 13
select select "6"
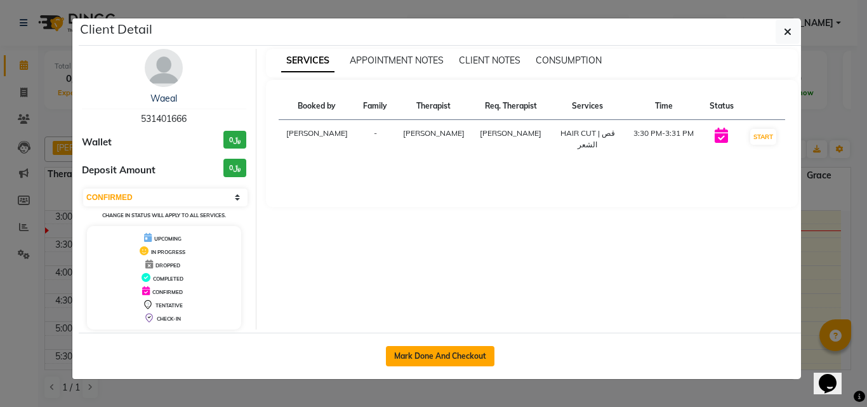
click at [473, 352] on button "Mark Done And Checkout" at bounding box center [440, 356] width 108 height 20
select select "service"
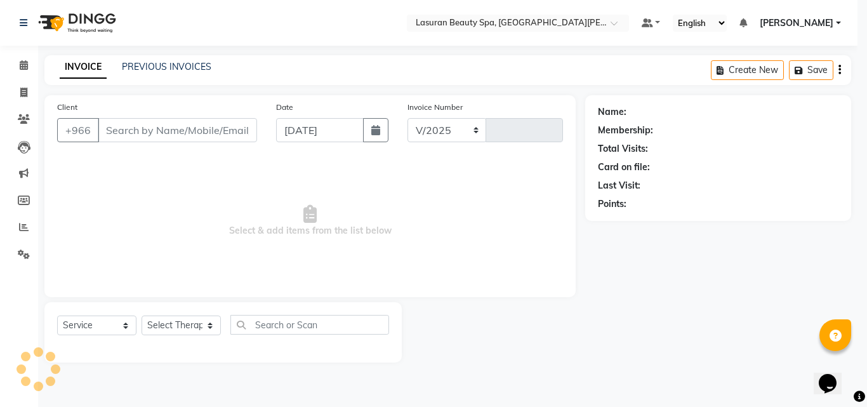
select select "6941"
type input "1394"
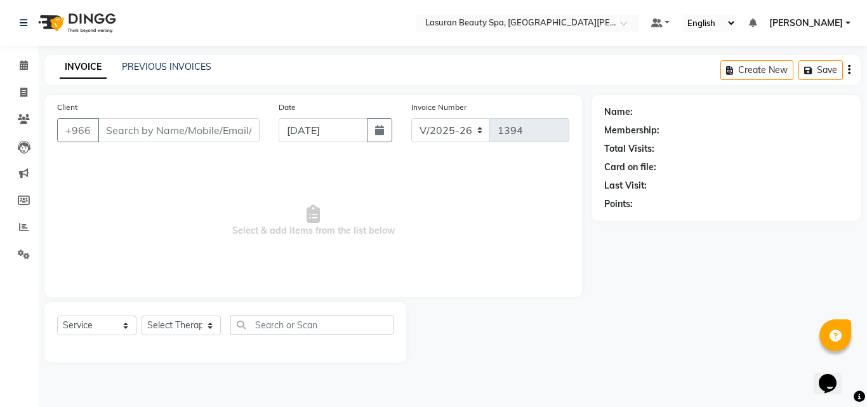
select select "V"
select select "66975"
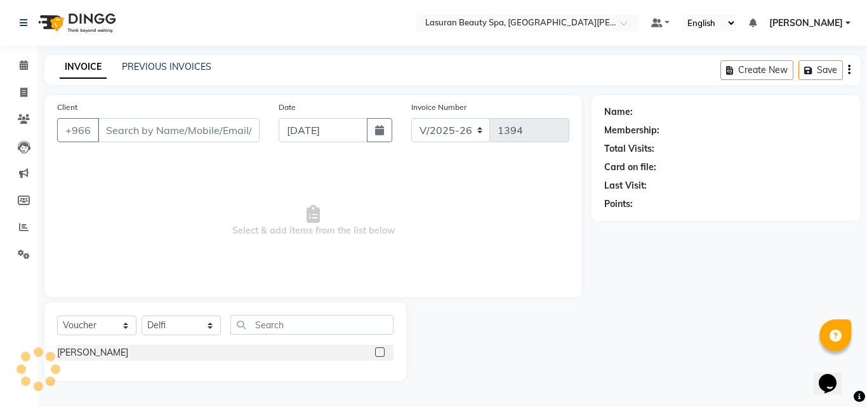
type input "531401666"
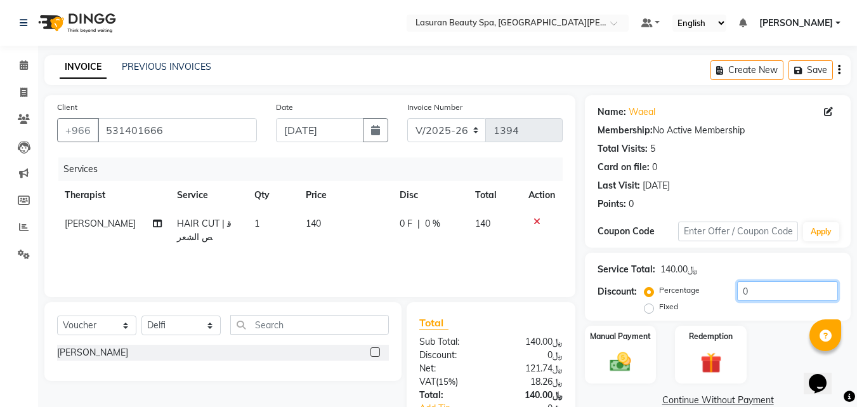
click at [758, 292] on input "0" at bounding box center [787, 291] width 101 height 20
type input "010"
click at [614, 343] on div "Manual Payment" at bounding box center [621, 354] width 74 height 60
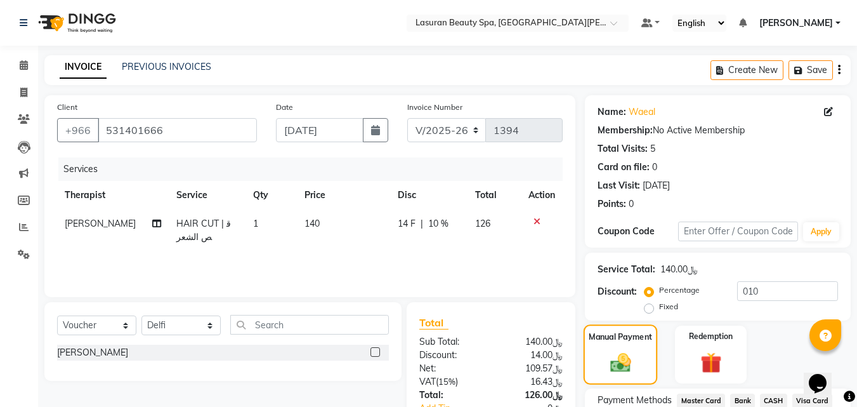
scroll to position [103, 0]
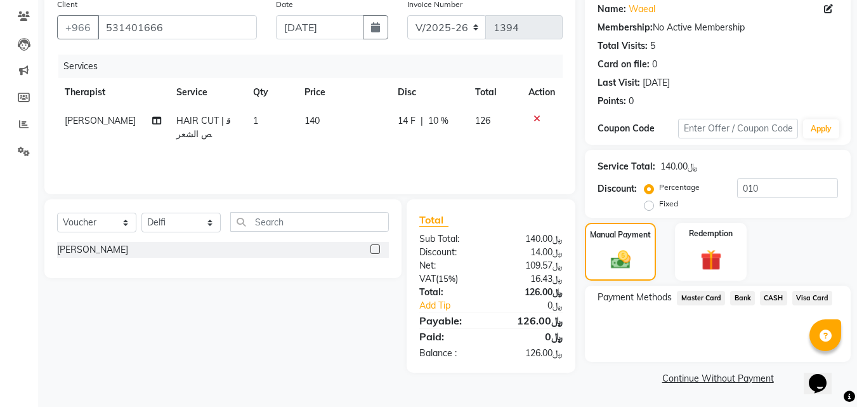
click at [812, 296] on span "Visa Card" at bounding box center [812, 298] width 41 height 15
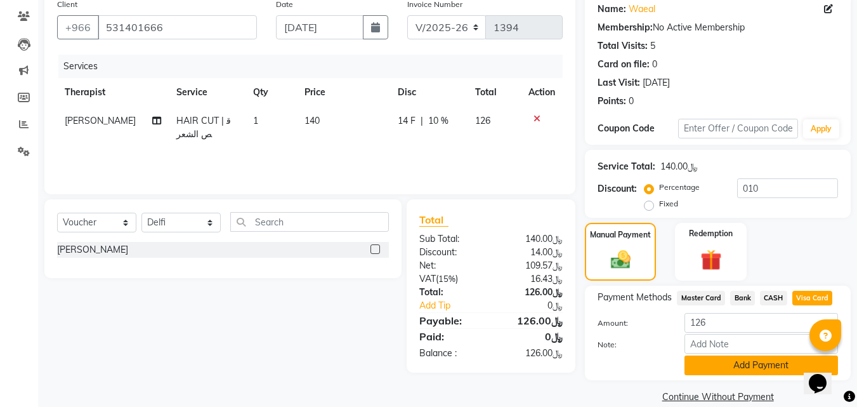
click at [745, 365] on button "Add Payment" at bounding box center [762, 365] width 154 height 20
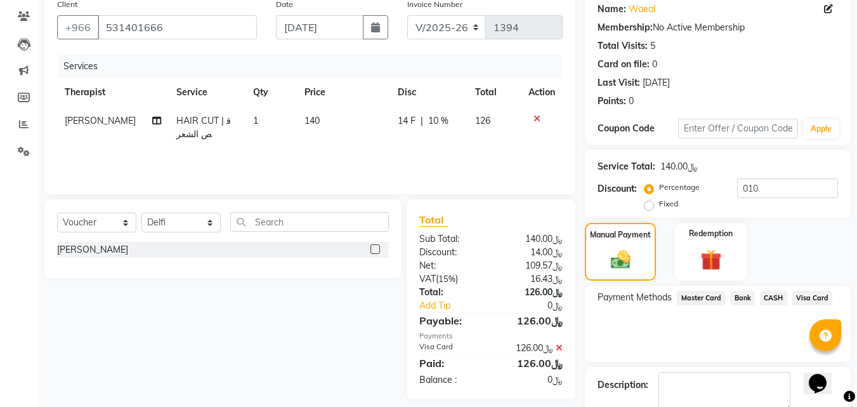
scroll to position [156, 0]
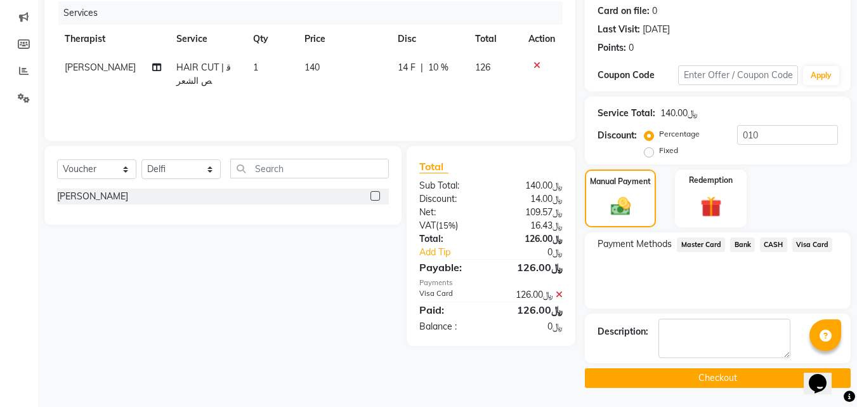
click at [642, 386] on button "Checkout" at bounding box center [718, 378] width 266 height 20
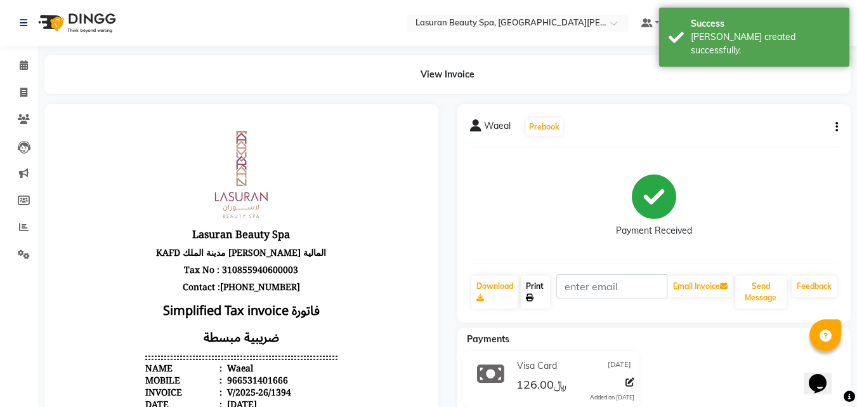
click at [530, 297] on icon at bounding box center [530, 298] width 8 height 8
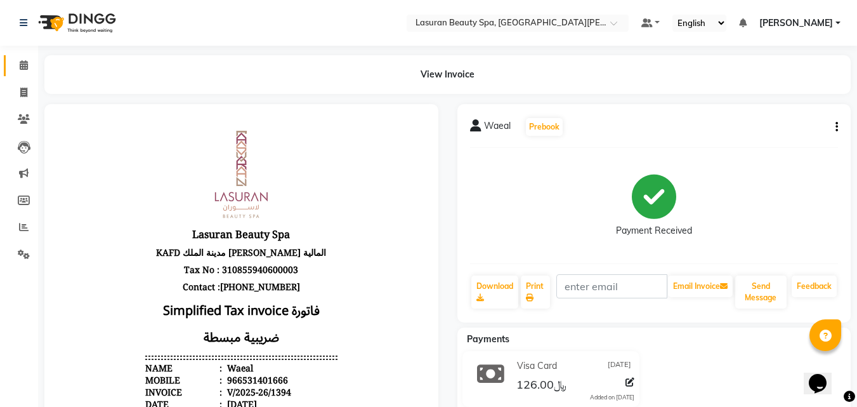
click at [24, 68] on icon at bounding box center [24, 65] width 8 height 10
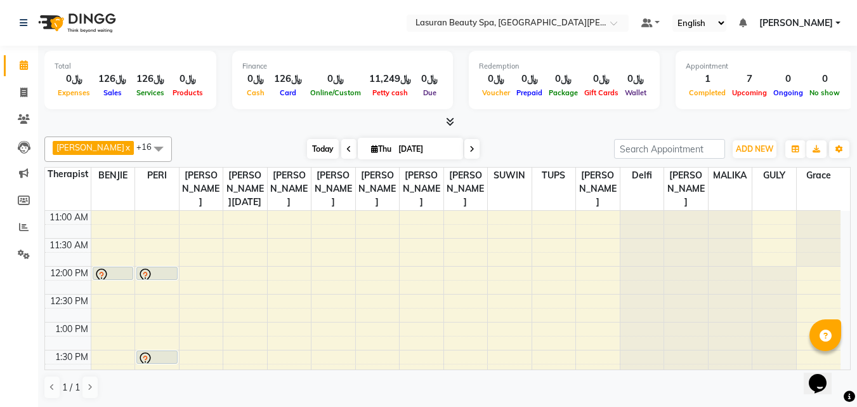
click at [315, 155] on span "Today" at bounding box center [323, 149] width 32 height 20
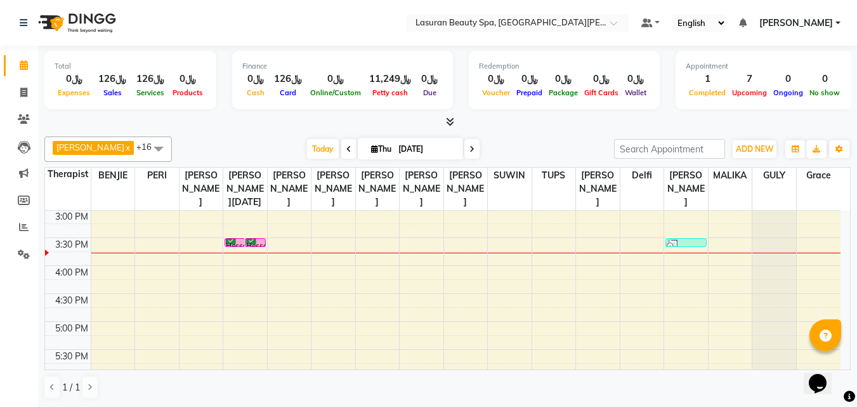
click at [253, 240] on icon at bounding box center [251, 239] width 10 height 1
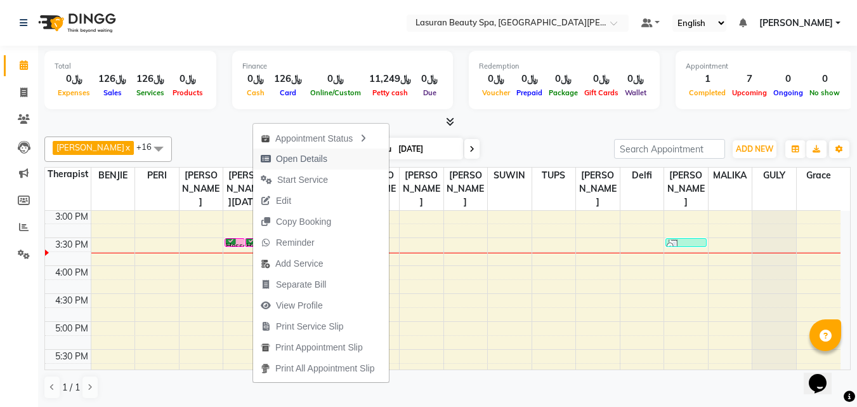
click at [280, 157] on span "Open Details" at bounding box center [301, 158] width 51 height 13
select select "6"
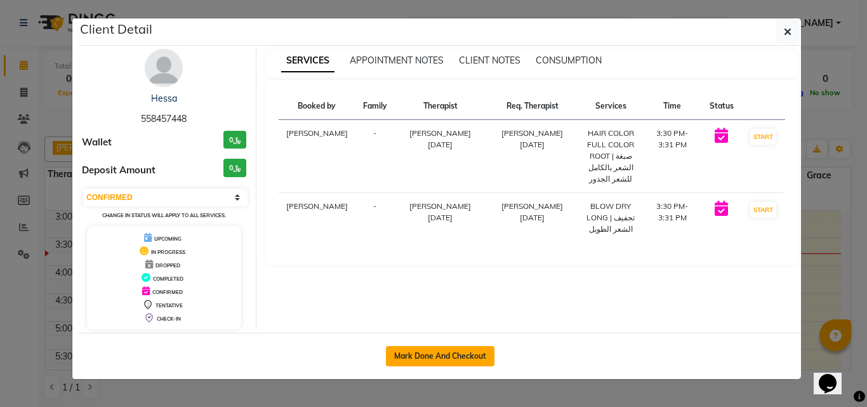
click at [470, 355] on button "Mark Done And Checkout" at bounding box center [440, 356] width 108 height 20
select select "service"
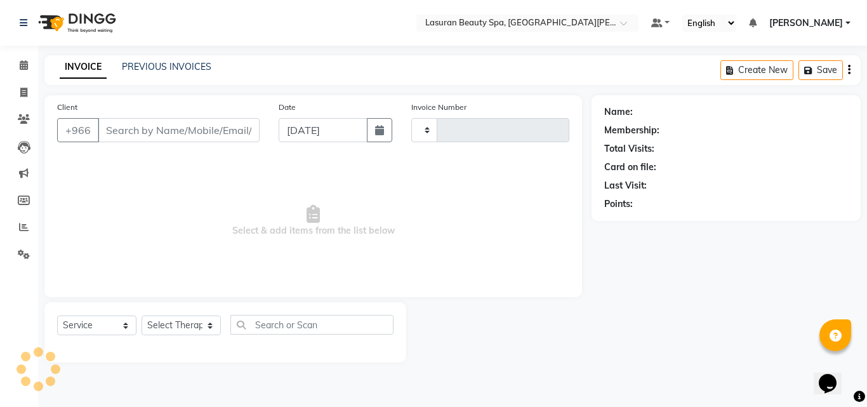
type input "1395"
select select "6941"
select select "V"
select select "66975"
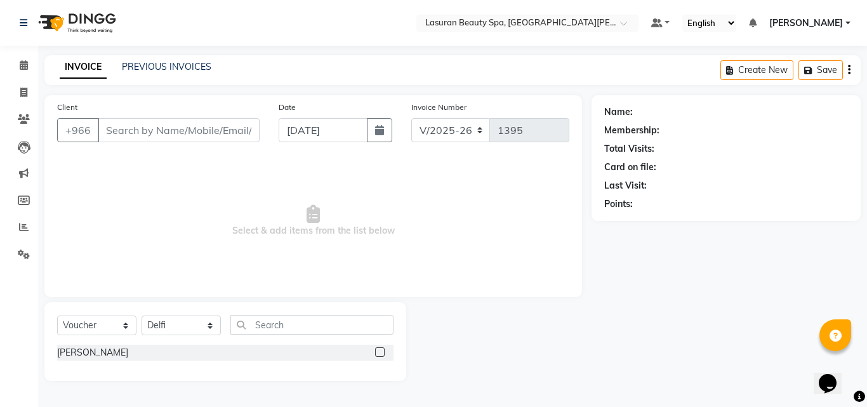
type input "558457448"
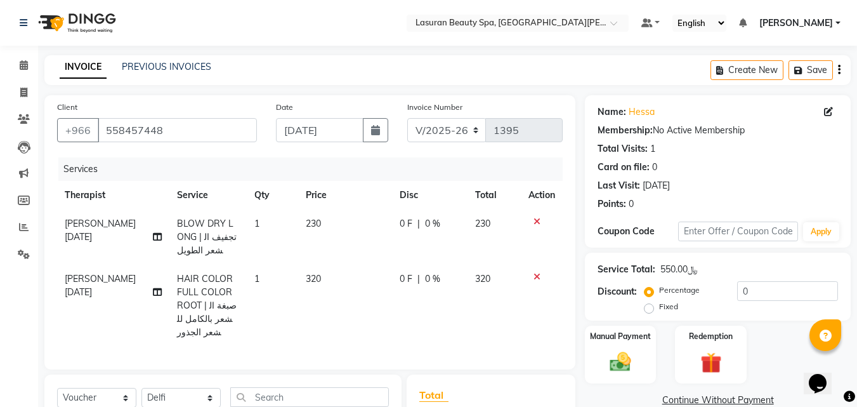
click at [536, 222] on icon at bounding box center [537, 221] width 7 height 9
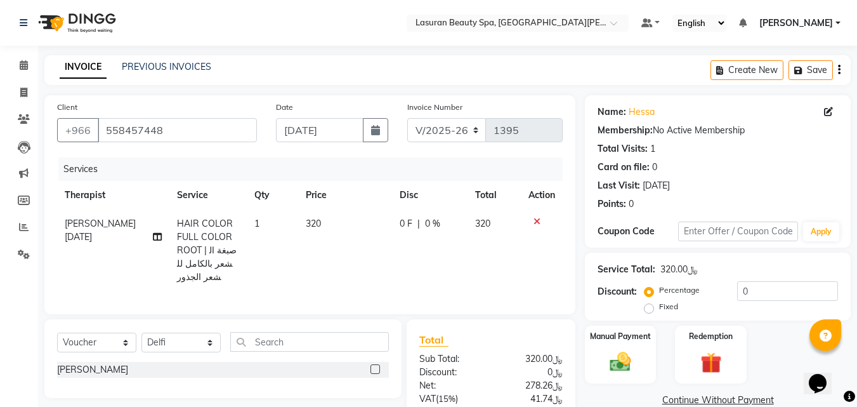
scroll to position [32, 0]
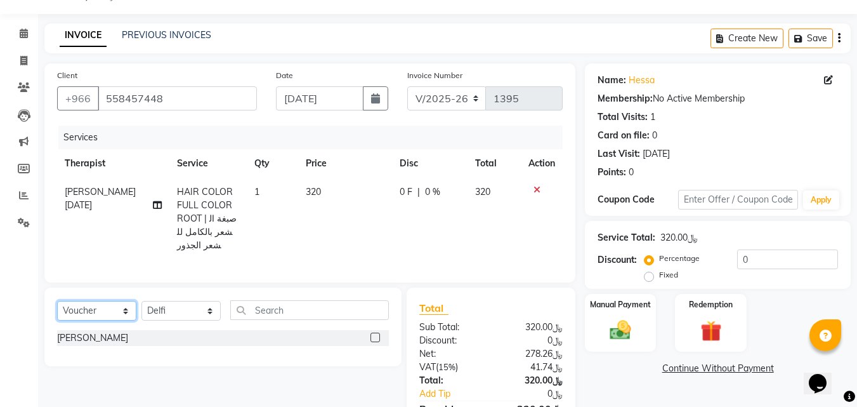
click at [110, 312] on select "Select Service Product Membership Package Voucher Prepaid Gift Card" at bounding box center [96, 311] width 79 height 20
select select "service"
click at [57, 301] on select "Select Service Product Membership Package Voucher Prepaid Gift Card" at bounding box center [96, 311] width 79 height 20
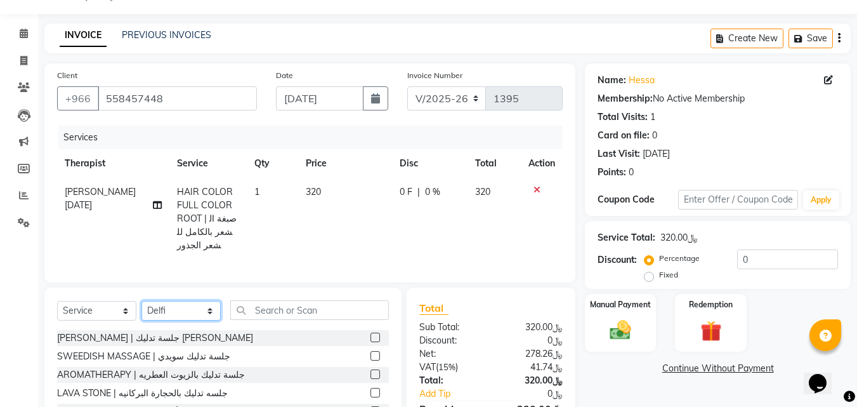
click at [201, 309] on select "Select Therapist Abdulellah AHMED ALJOHARY Ahmed Kouraichy Ali Marlea Angel BEN…" at bounding box center [180, 311] width 79 height 20
select select "54626"
click at [141, 301] on select "Select Therapist Abdulellah AHMED ALJOHARY Ahmed Kouraichy Ali Marlea Angel BEN…" at bounding box center [180, 311] width 79 height 20
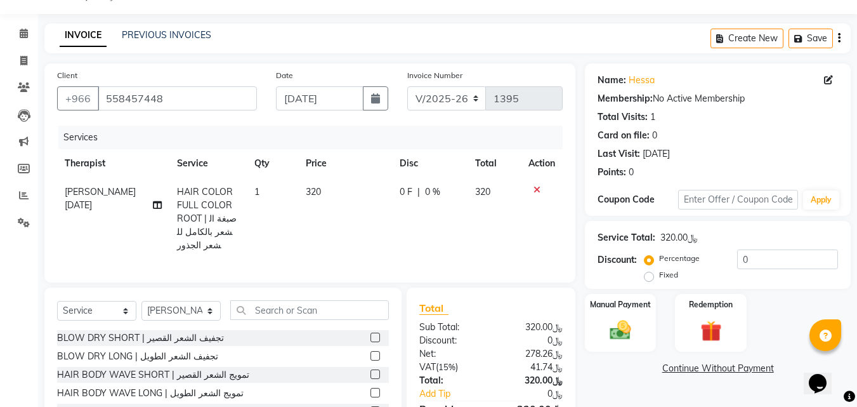
click at [371, 333] on label at bounding box center [376, 337] width 10 height 10
click at [371, 334] on input "checkbox" at bounding box center [375, 338] width 8 height 8
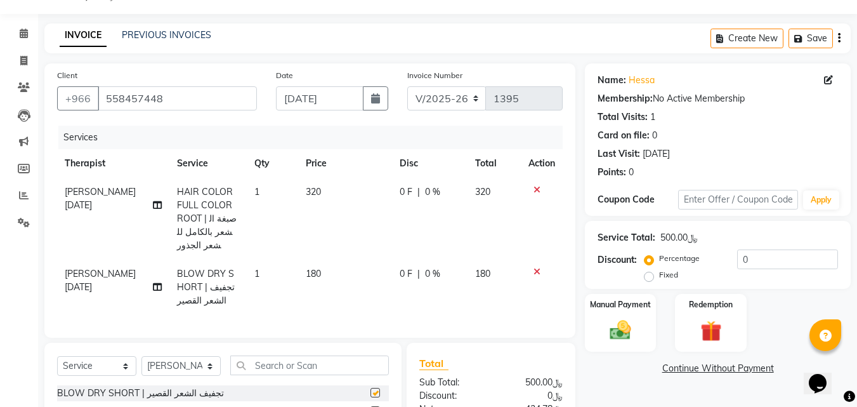
checkbox input "false"
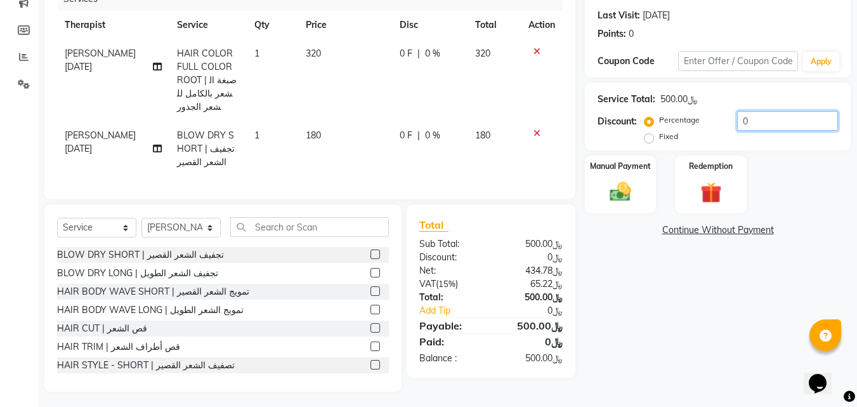
click at [772, 116] on input "0" at bounding box center [787, 121] width 101 height 20
type input "010"
click at [619, 195] on img at bounding box center [621, 191] width 36 height 25
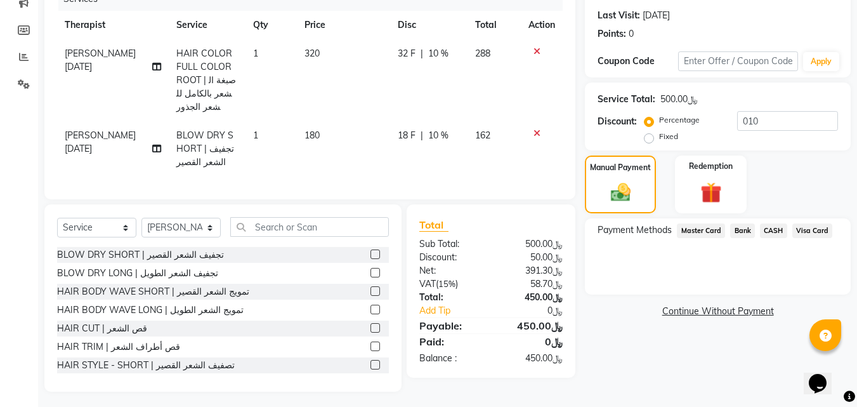
click at [809, 228] on span "Visa Card" at bounding box center [812, 230] width 41 height 15
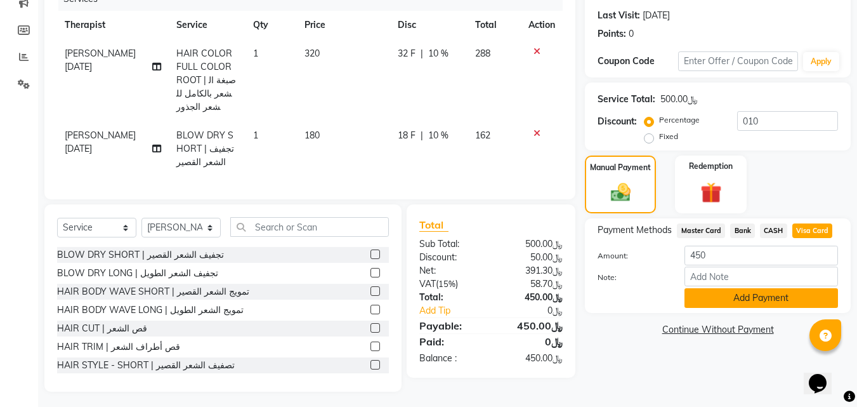
click at [785, 298] on button "Add Payment" at bounding box center [762, 298] width 154 height 20
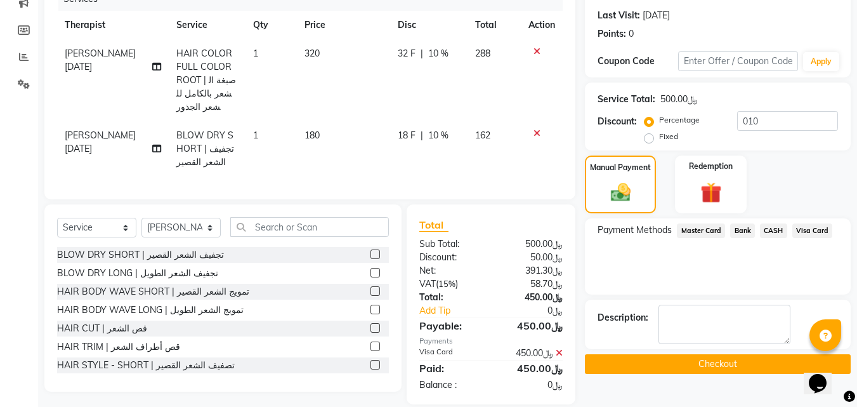
click at [727, 364] on button "Checkout" at bounding box center [718, 364] width 266 height 20
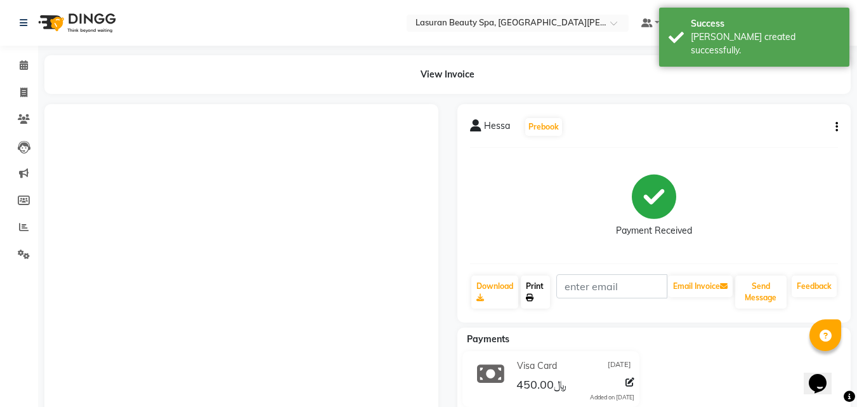
click at [542, 297] on link "Print" at bounding box center [535, 291] width 29 height 33
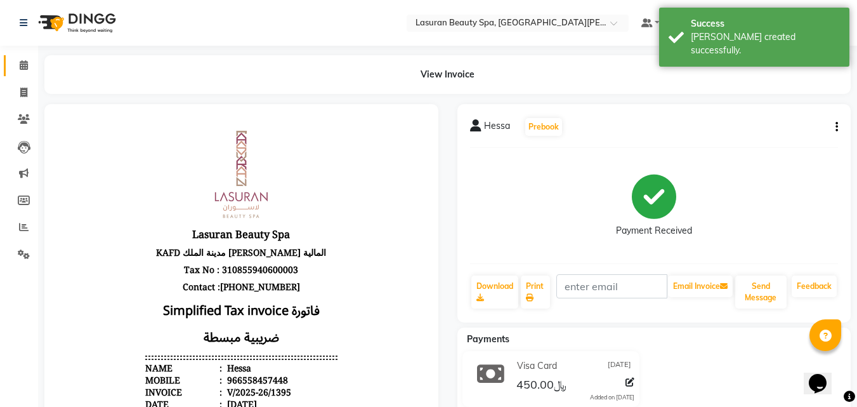
click at [15, 56] on link "Calendar" at bounding box center [19, 65] width 30 height 21
